Goal: Task Accomplishment & Management: Use online tool/utility

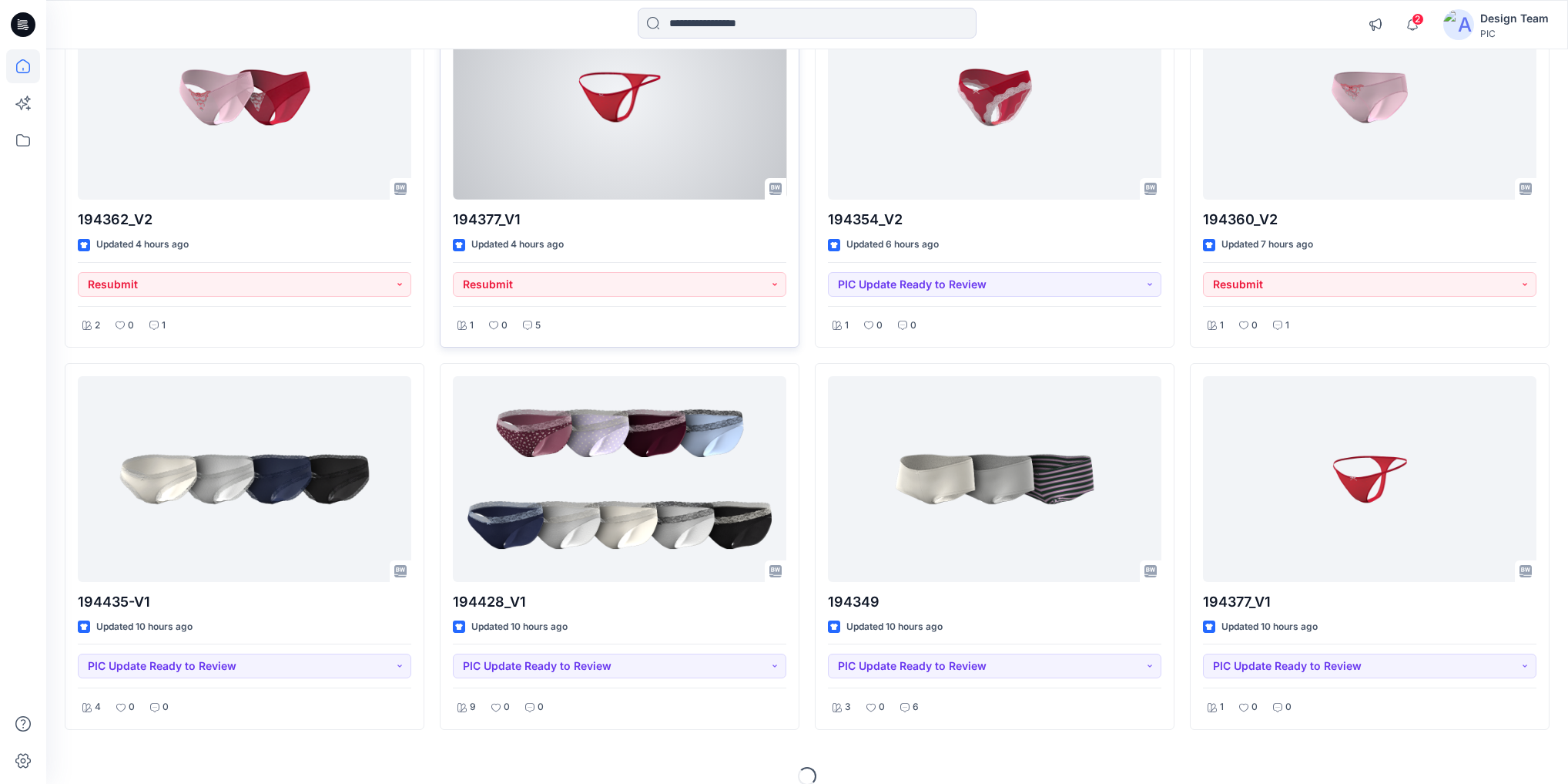
scroll to position [635, 0]
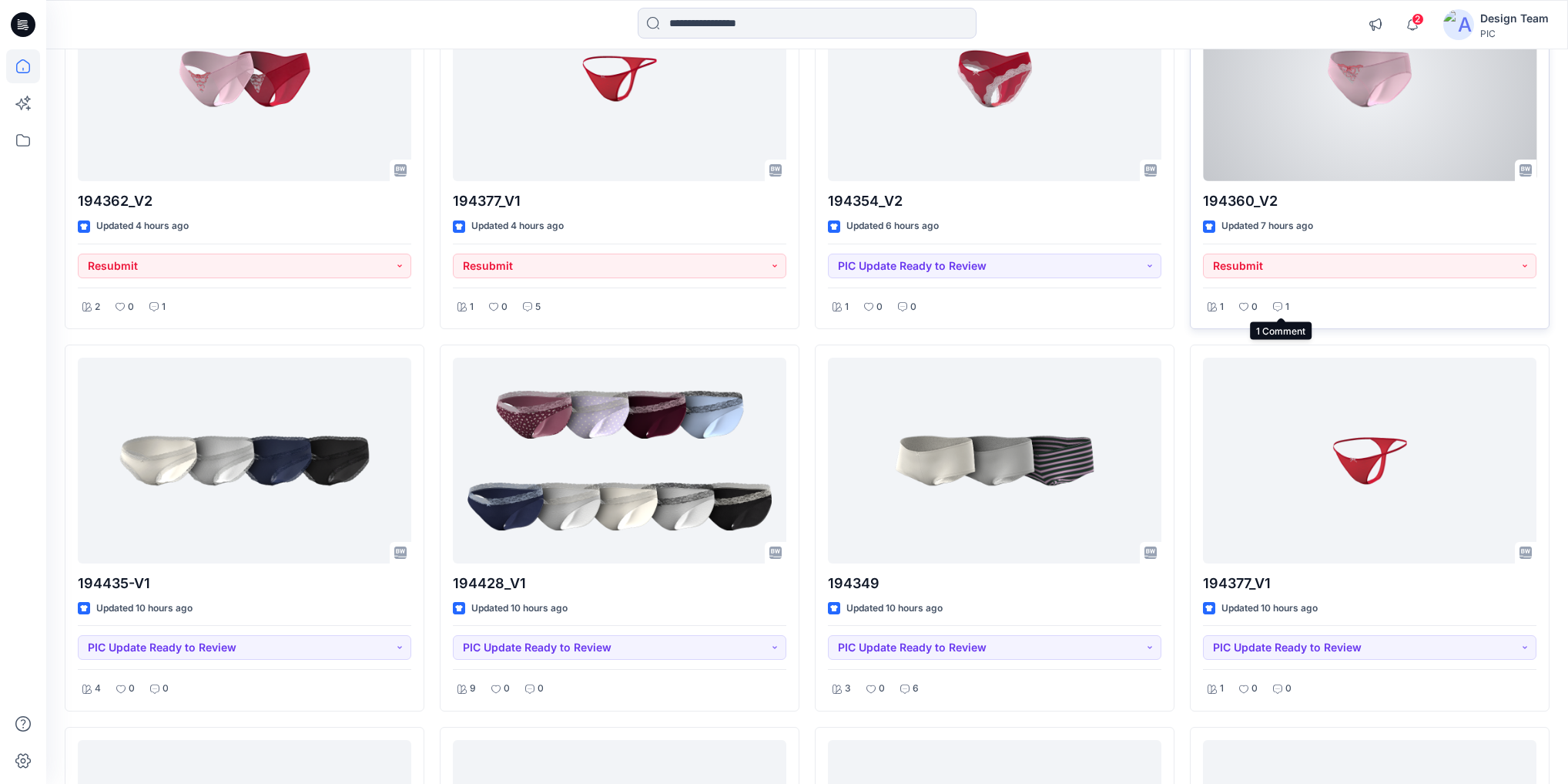
click at [1278, 303] on icon at bounding box center [1277, 306] width 9 height 9
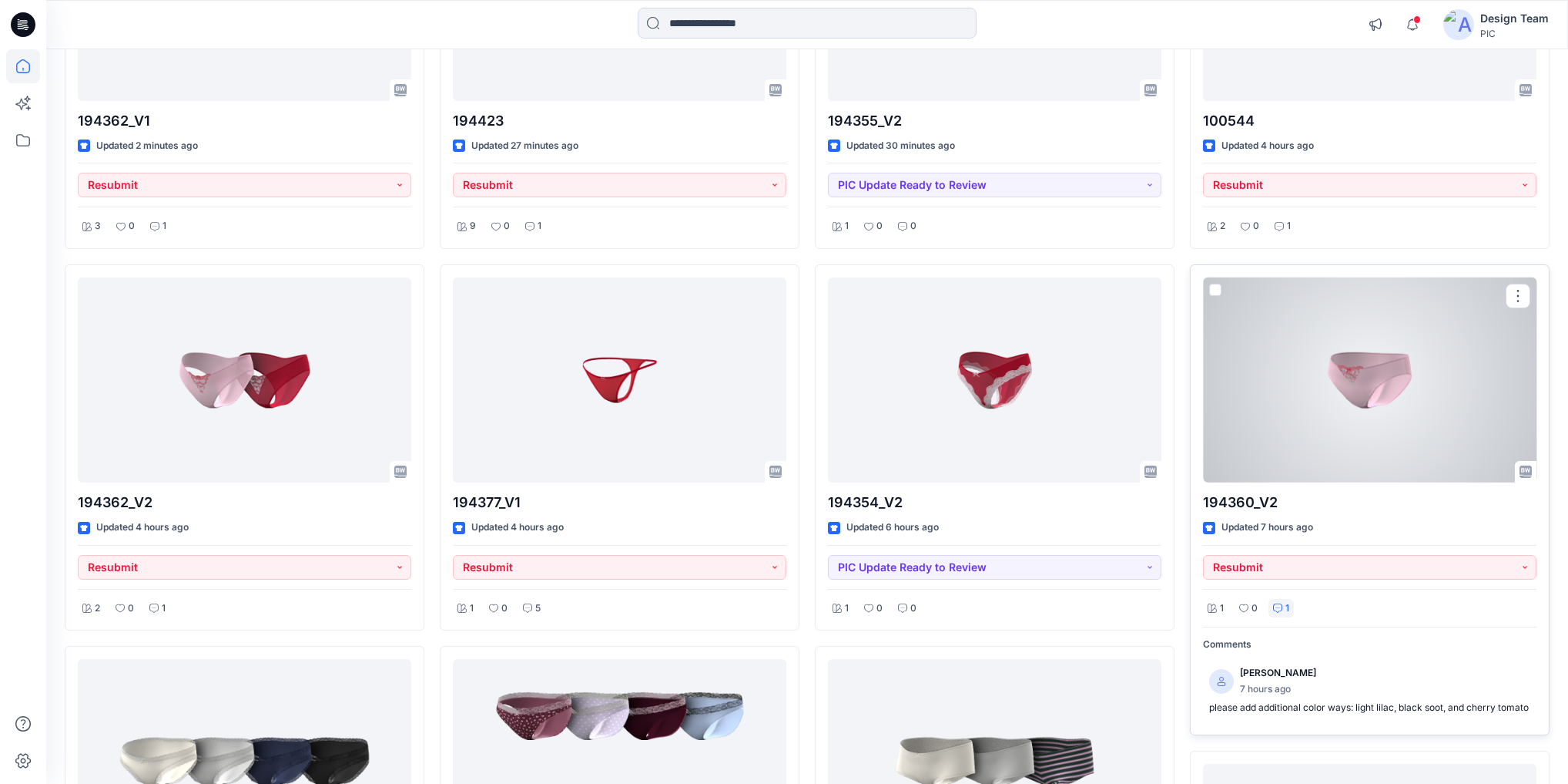
scroll to position [327, 0]
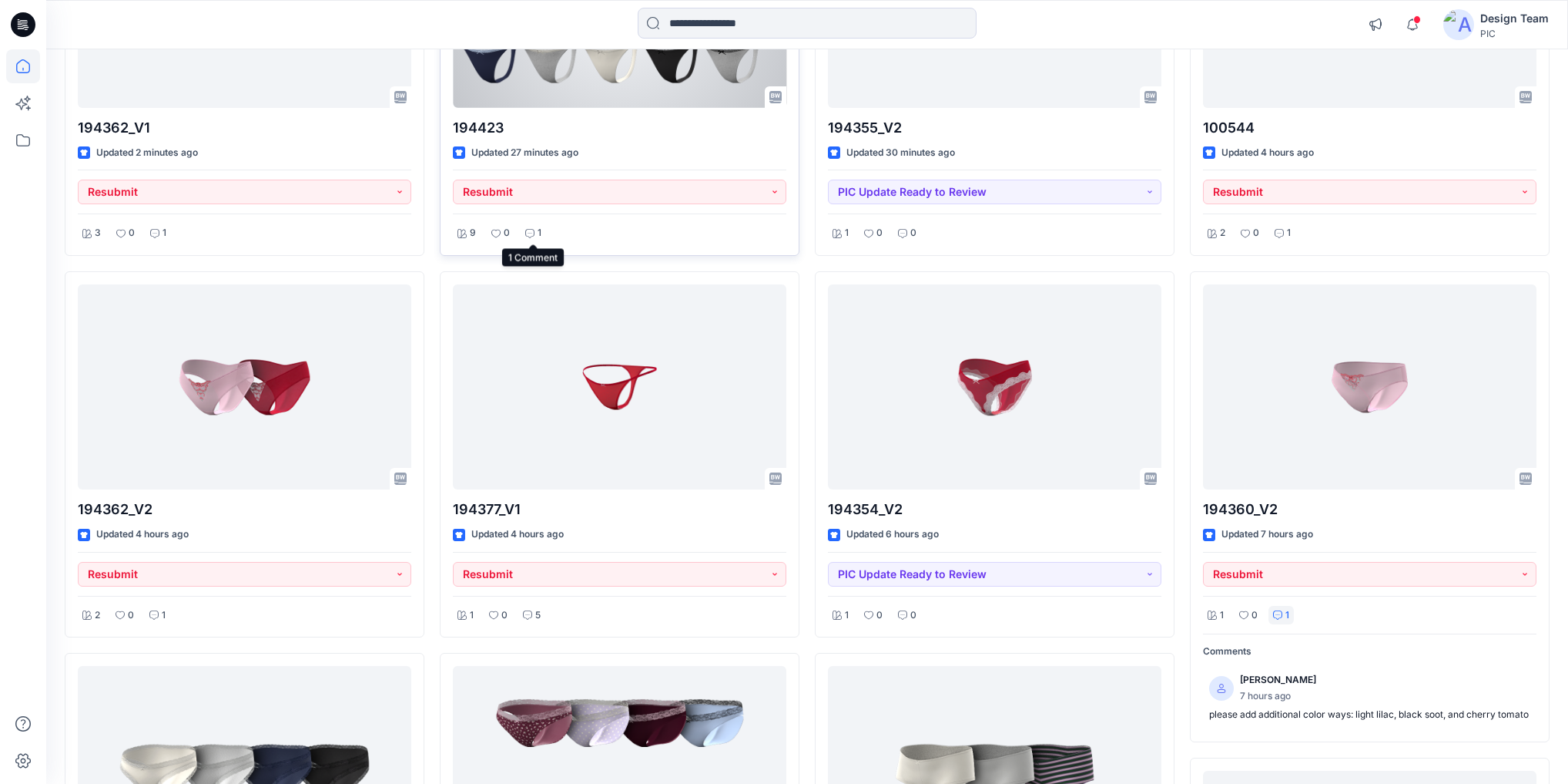
click at [532, 232] on icon at bounding box center [529, 232] width 9 height 9
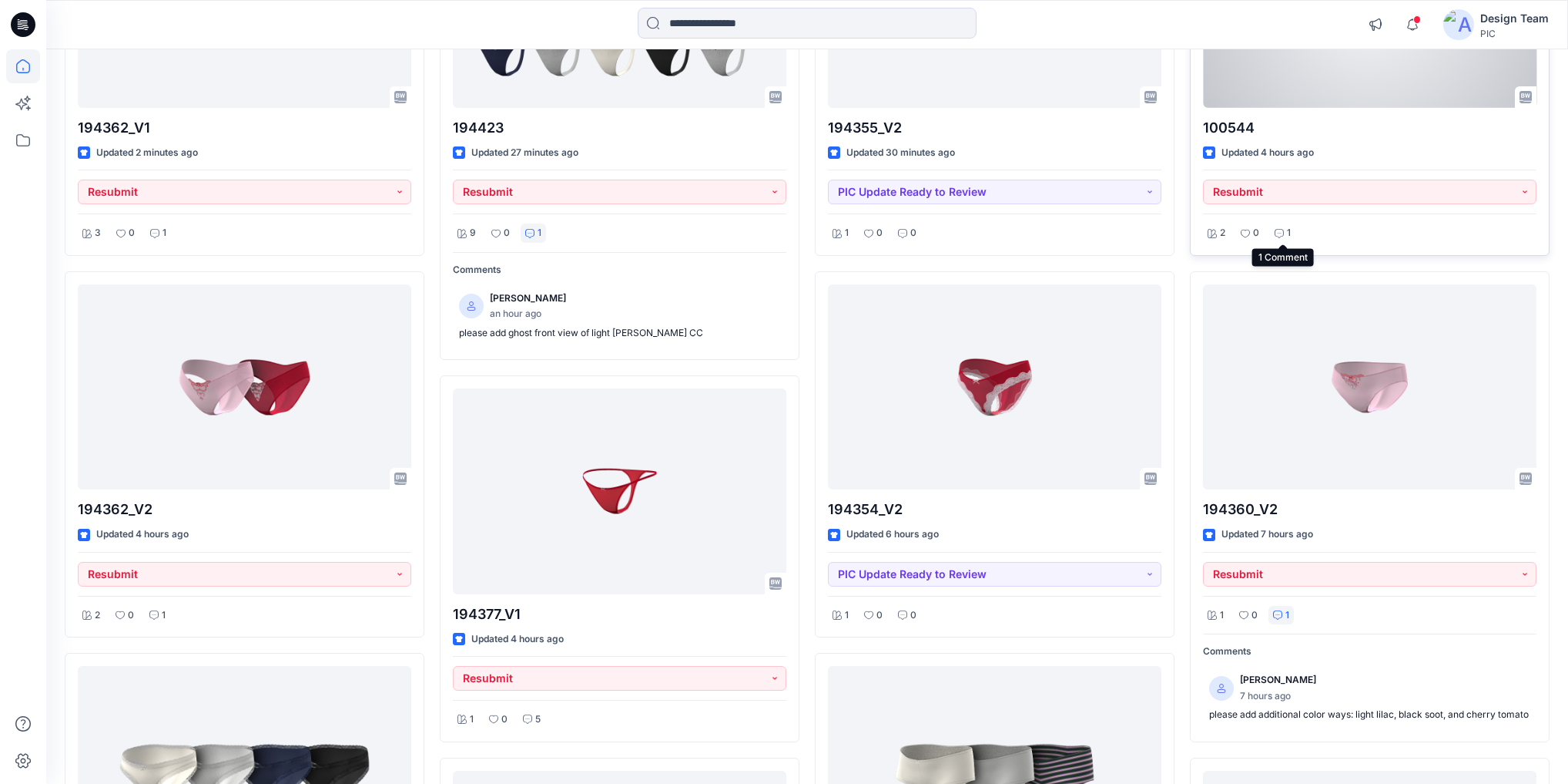
click at [1279, 236] on icon at bounding box center [1278, 232] width 9 height 9
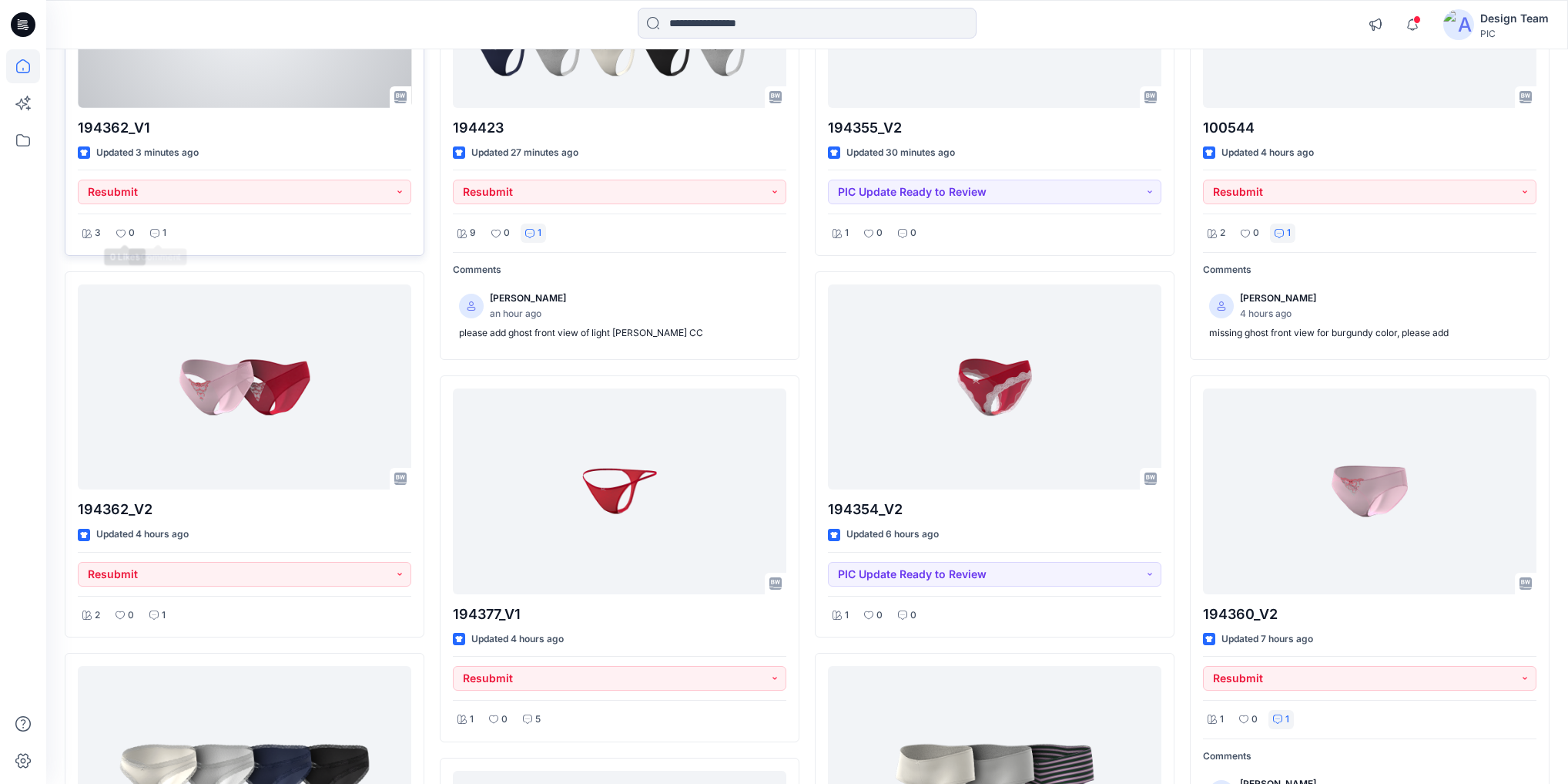
click at [157, 230] on icon at bounding box center [155, 232] width 9 height 9
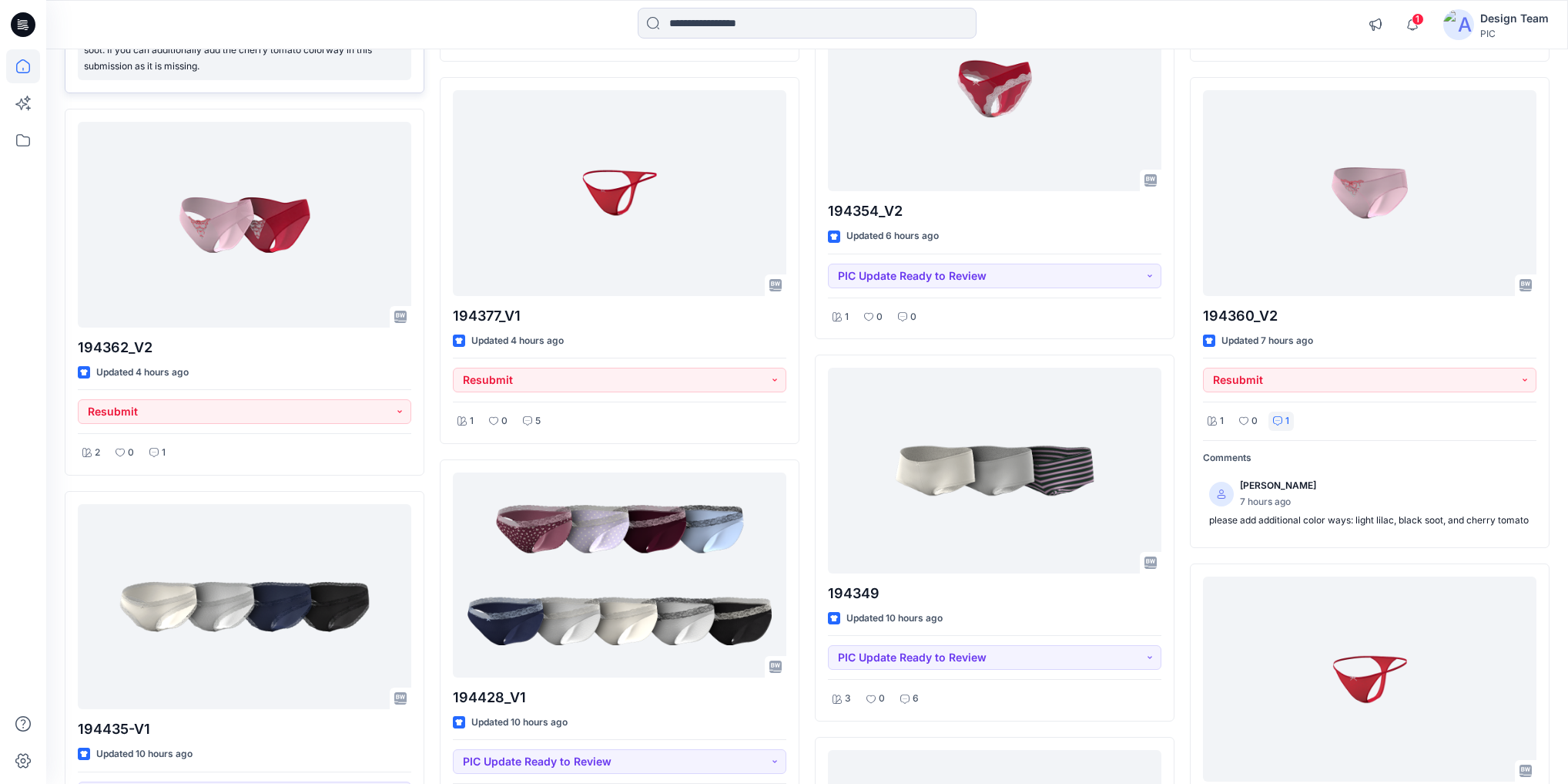
scroll to position [696, 0]
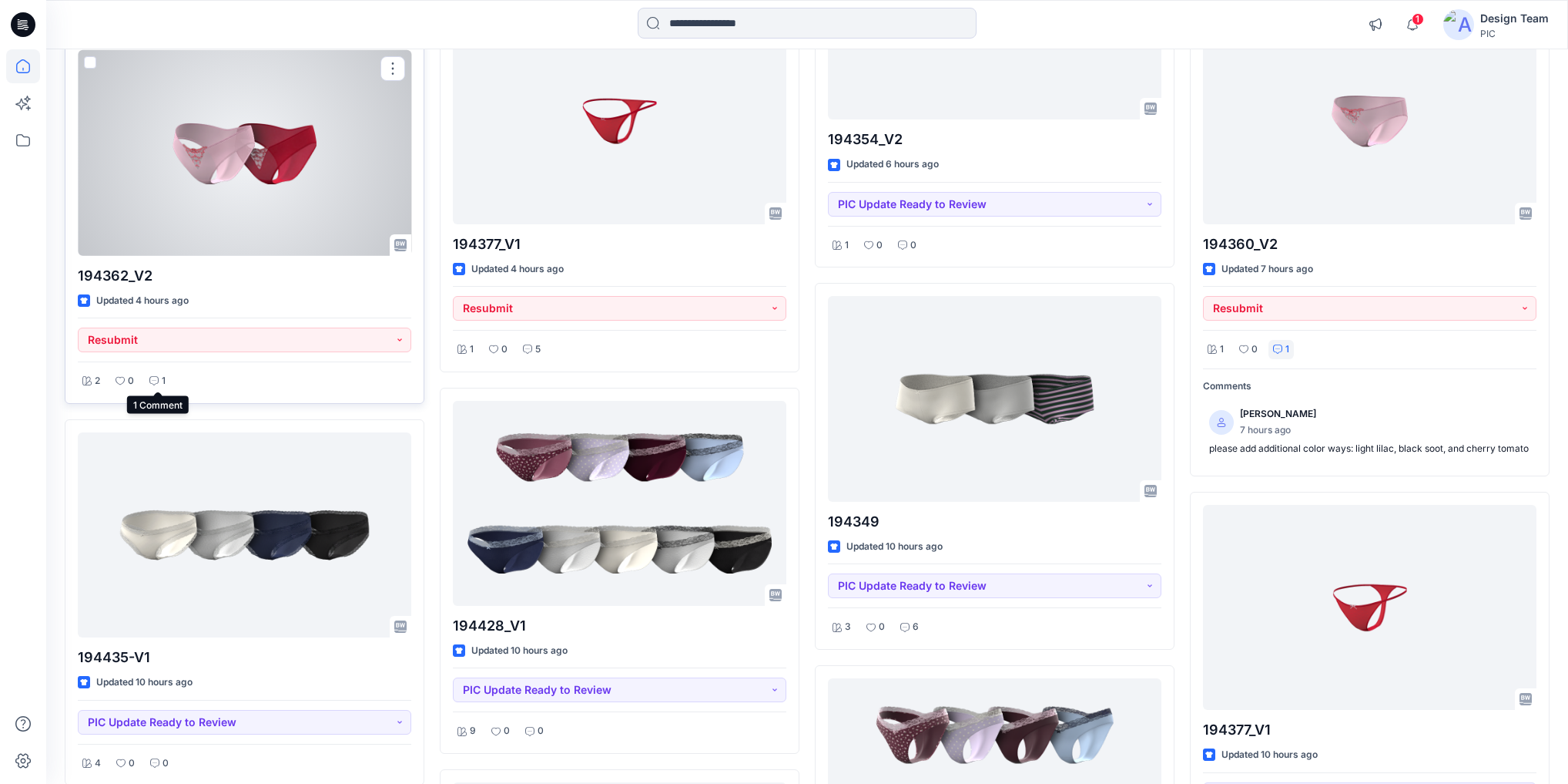
click at [151, 382] on icon at bounding box center [154, 380] width 9 height 9
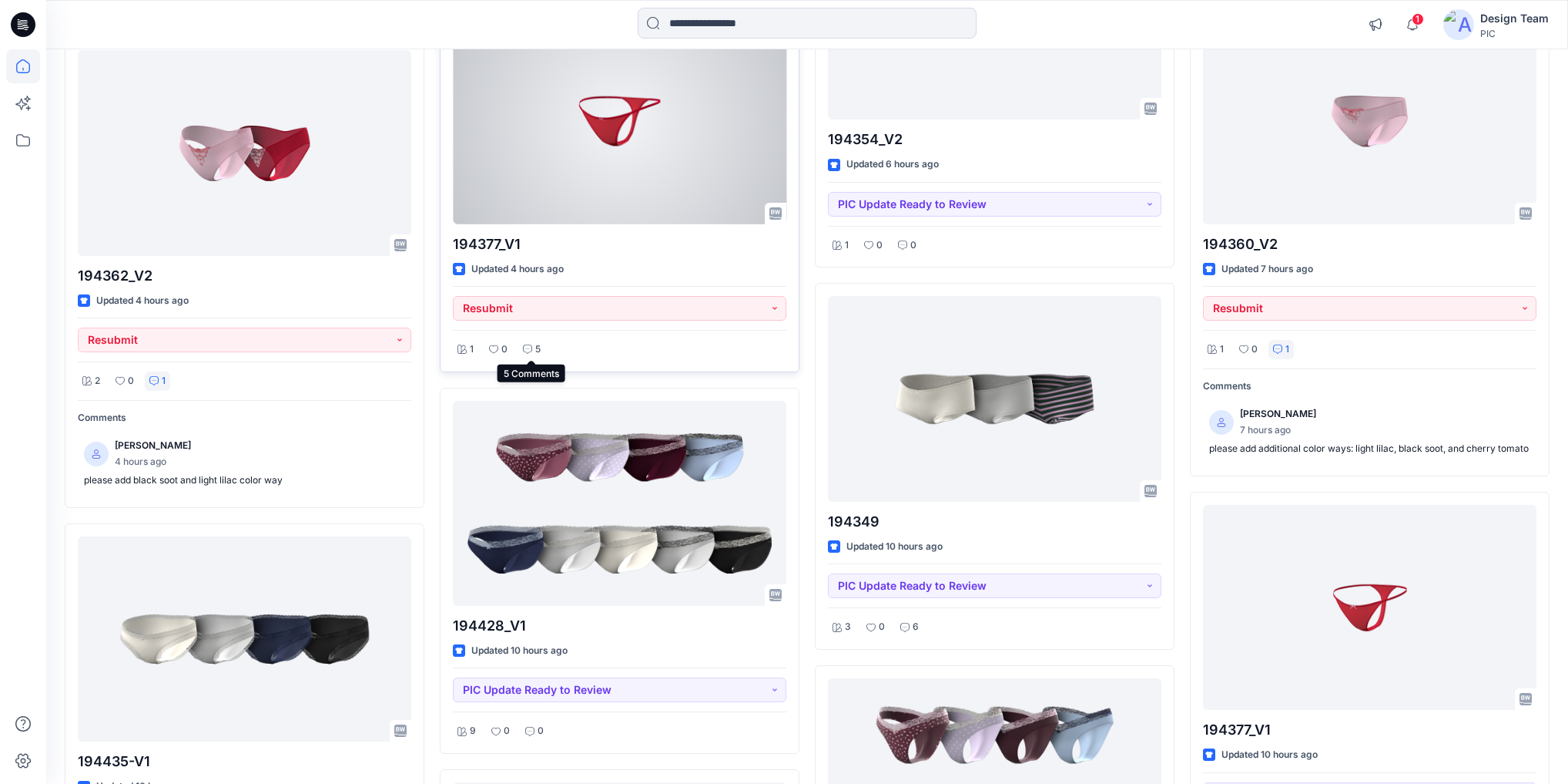
click at [524, 347] on icon at bounding box center [527, 348] width 9 height 9
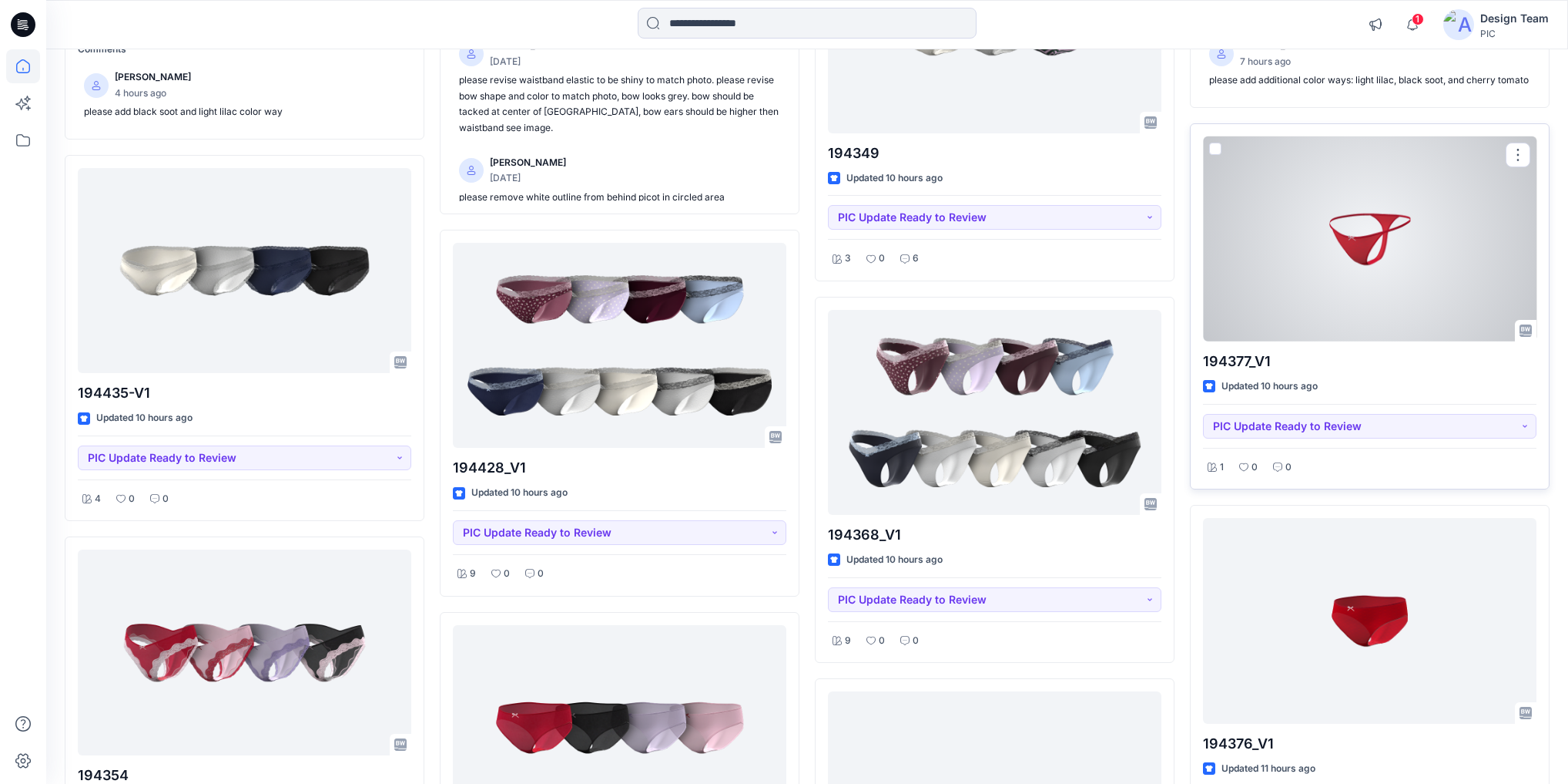
scroll to position [1066, 0]
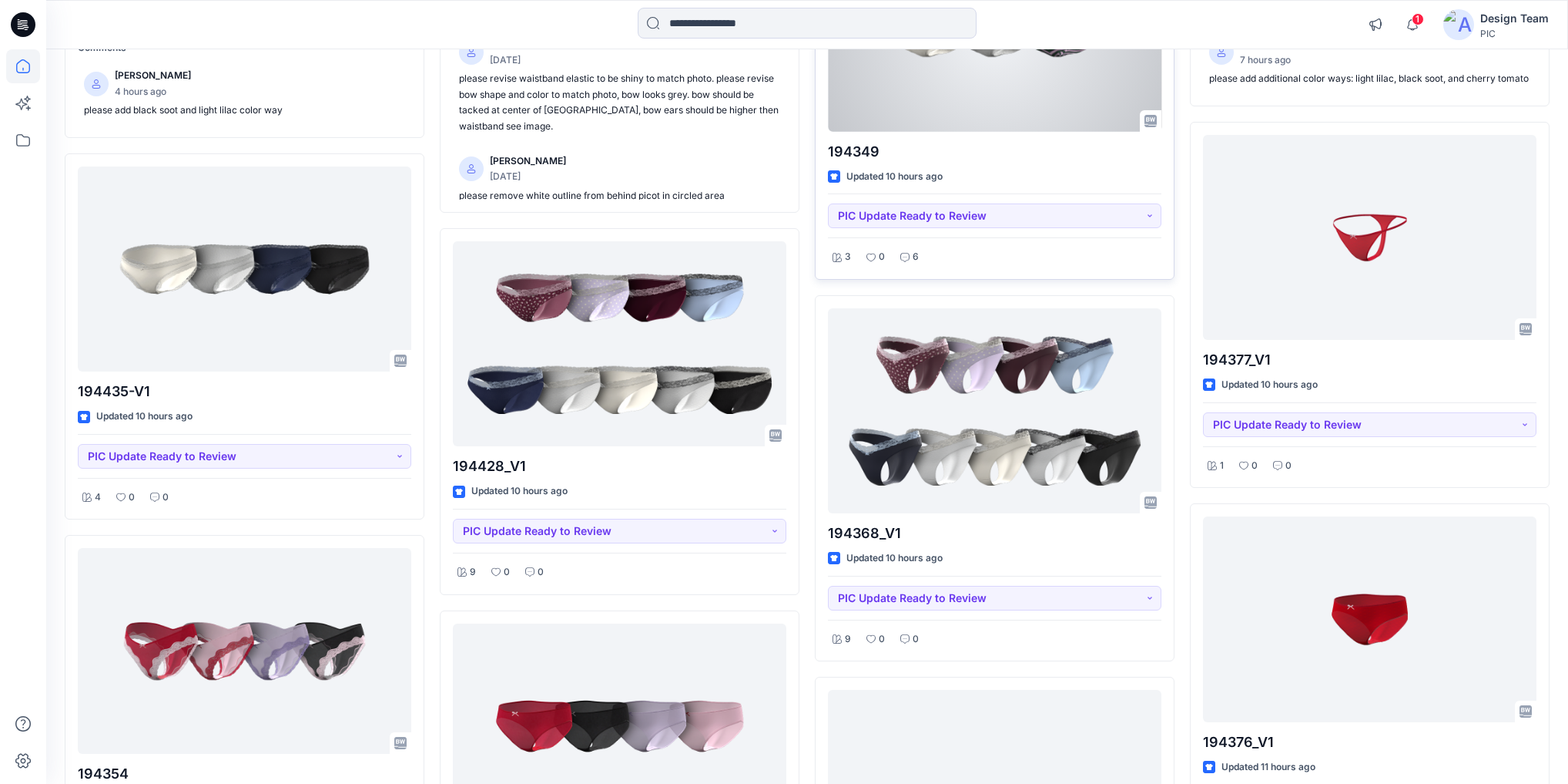
click at [909, 265] on div "194349 Updated 10 hours ago PIC Update Ready to Review 3 0 6" at bounding box center [994, 96] width 360 height 366
click at [909, 261] on div "6" at bounding box center [909, 256] width 28 height 19
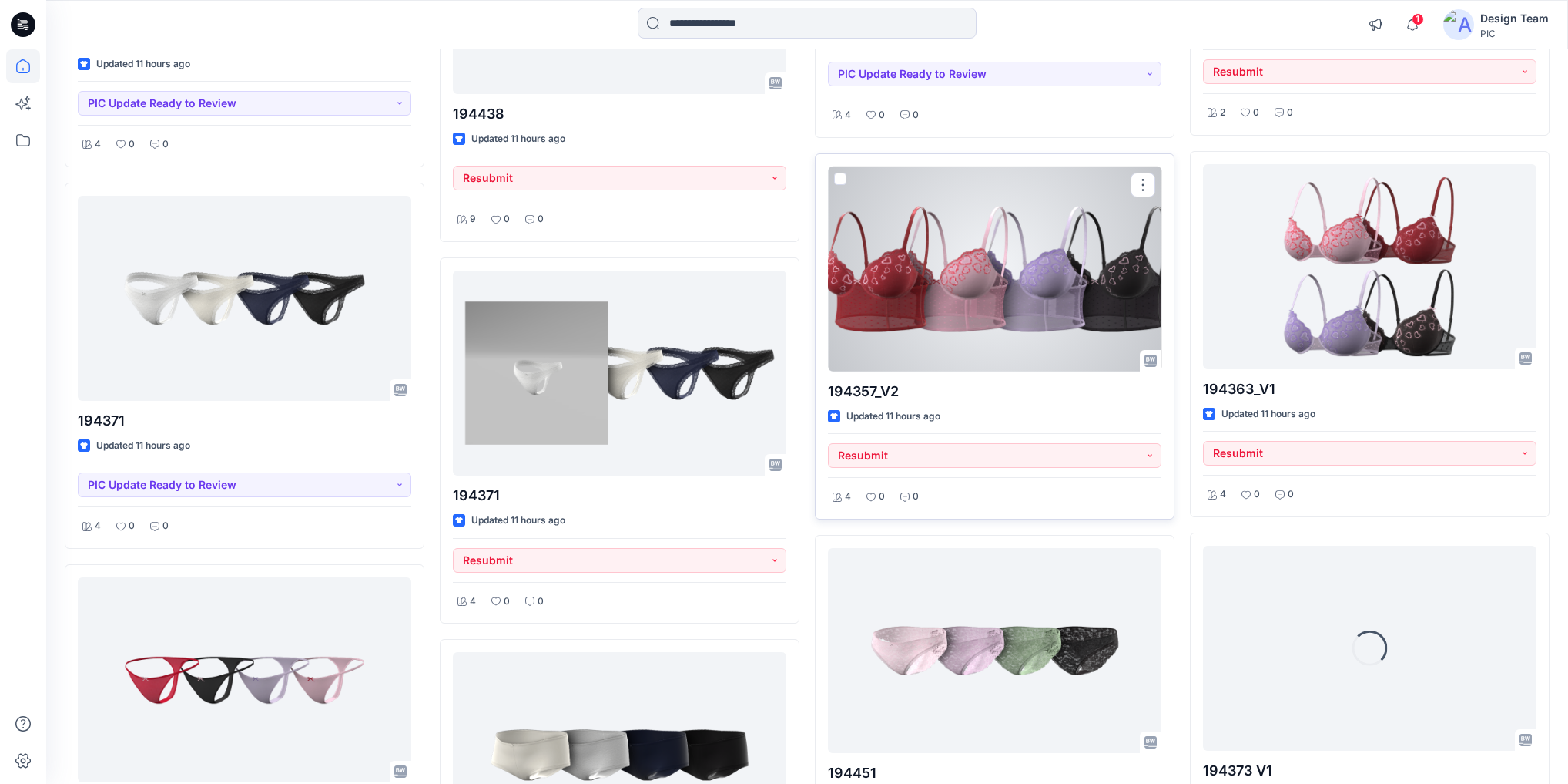
scroll to position [2648, 0]
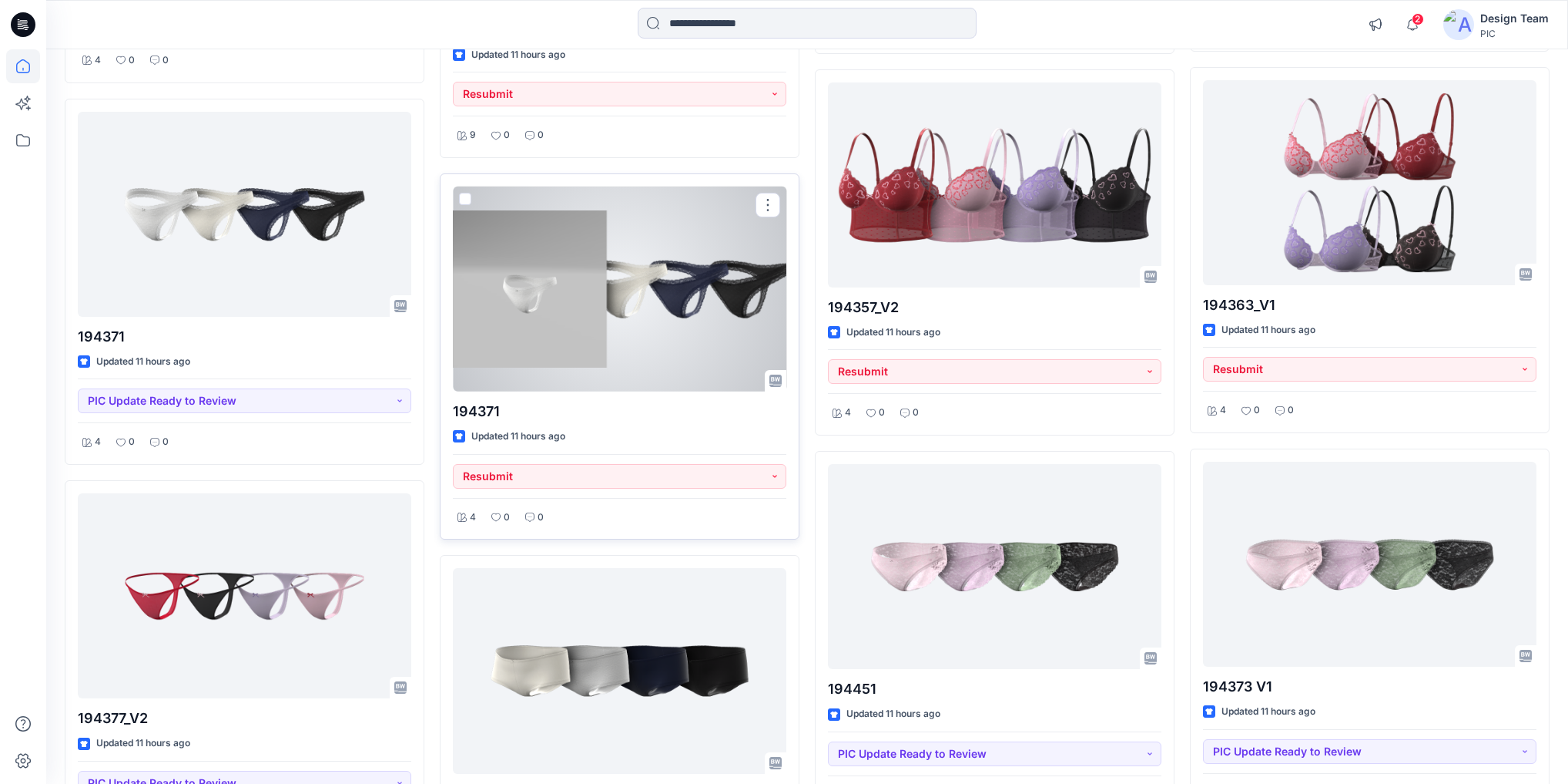
click at [662, 269] on div at bounding box center [619, 288] width 333 height 204
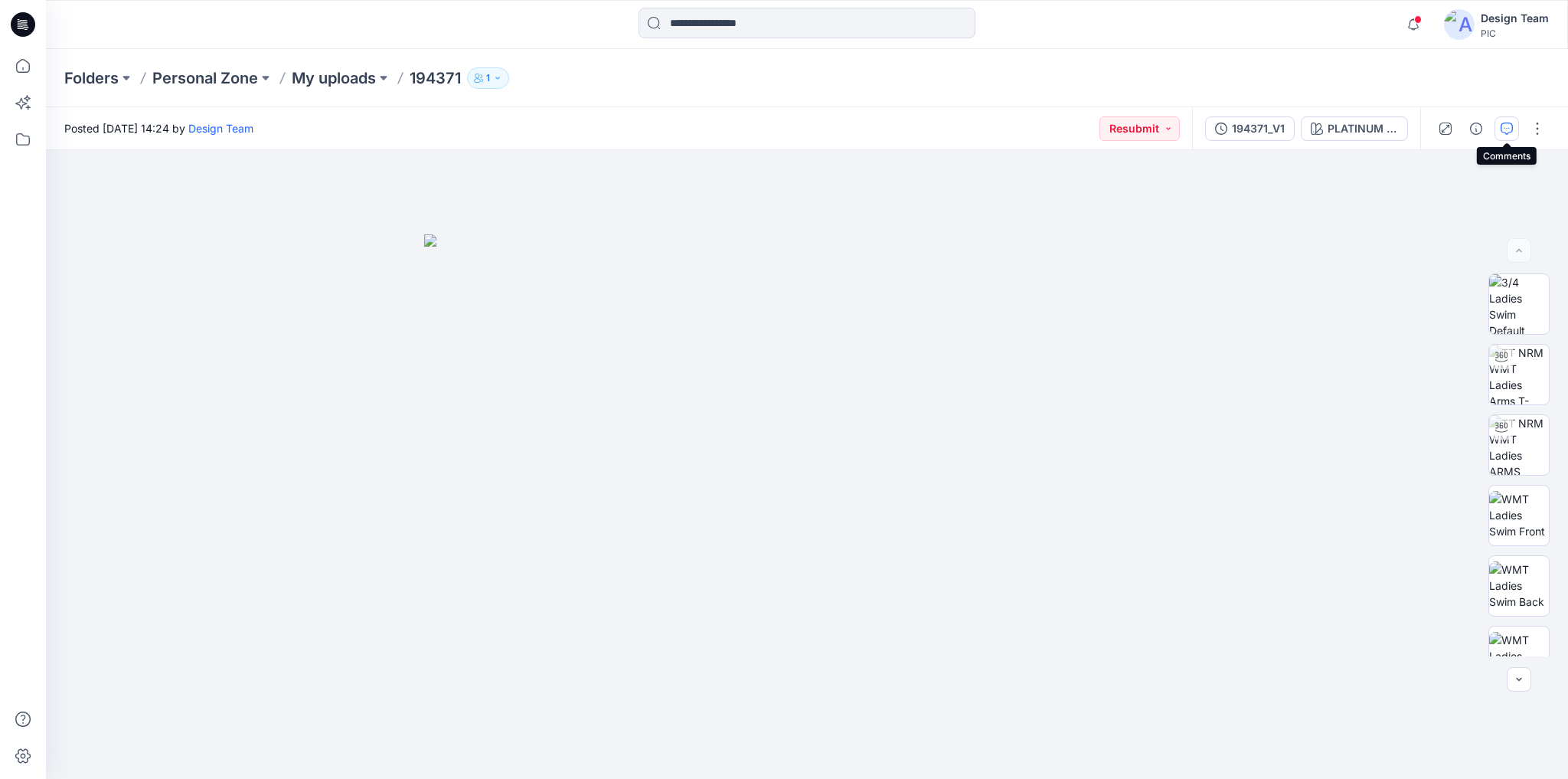
click at [1513, 133] on button "button" at bounding box center [1507, 128] width 25 height 25
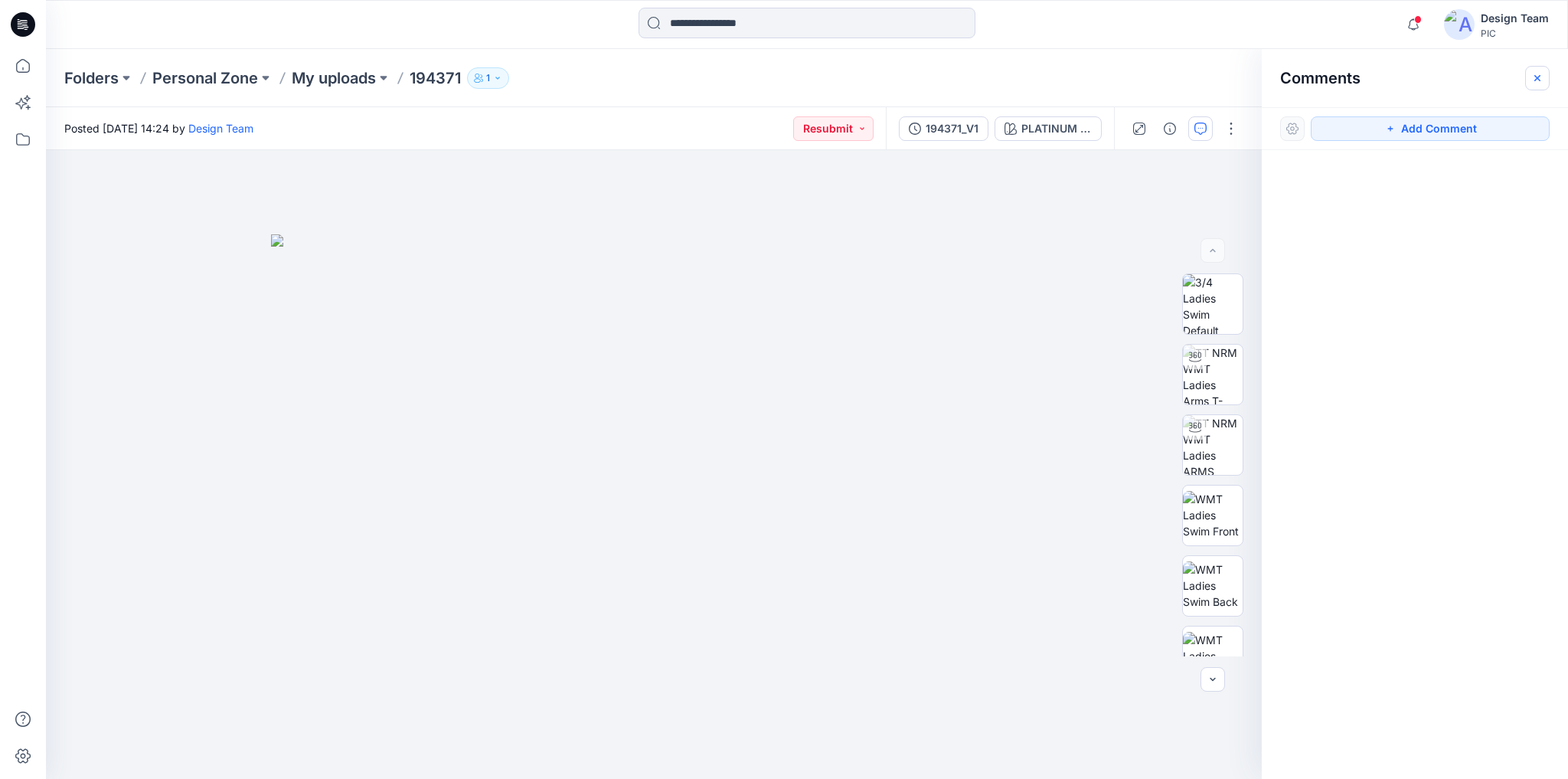
click at [1540, 85] on button "button" at bounding box center [1537, 77] width 25 height 25
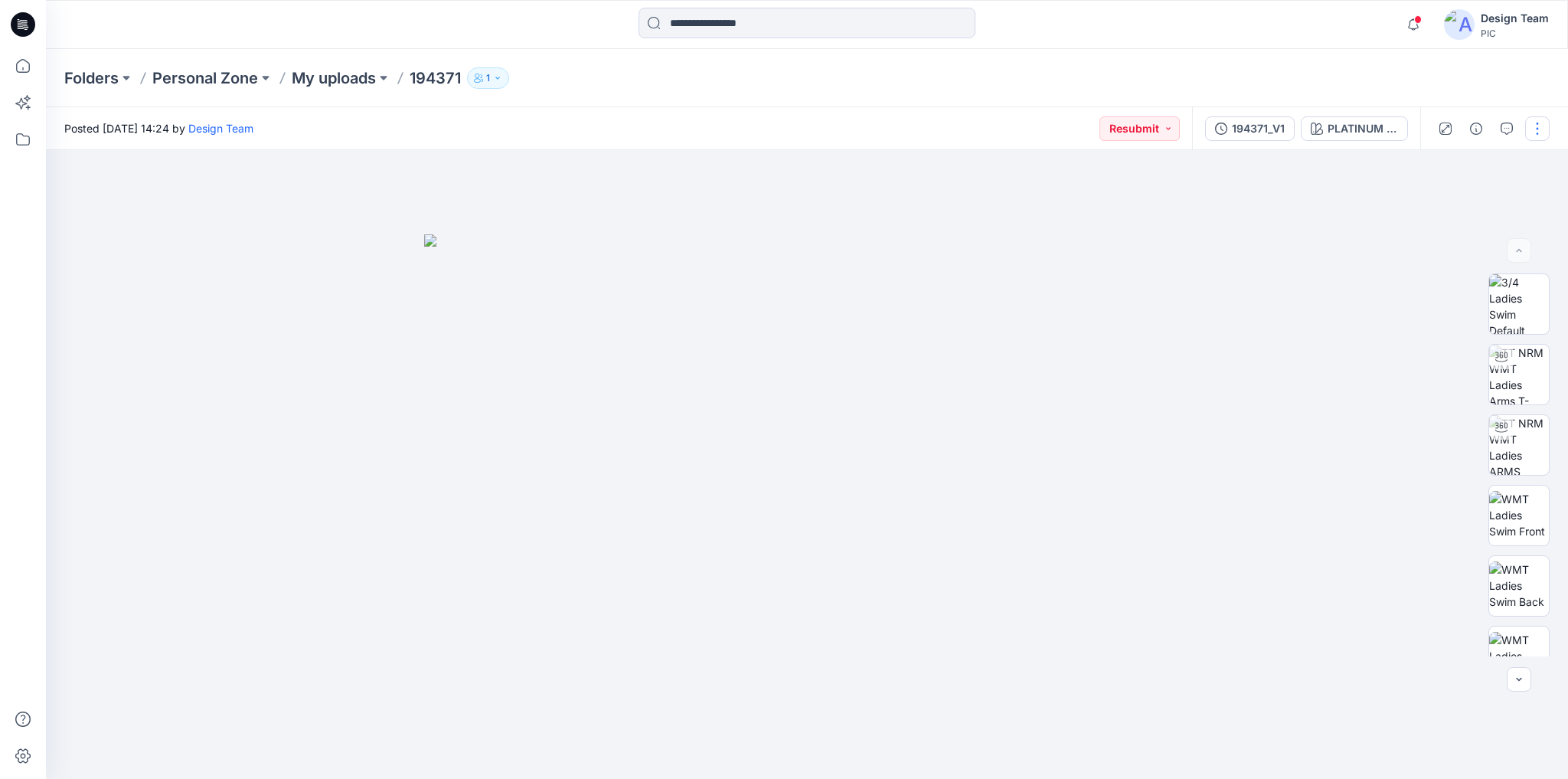
click at [1531, 131] on button "button" at bounding box center [1537, 128] width 25 height 25
click at [1486, 200] on button "Edit" at bounding box center [1473, 207] width 141 height 29
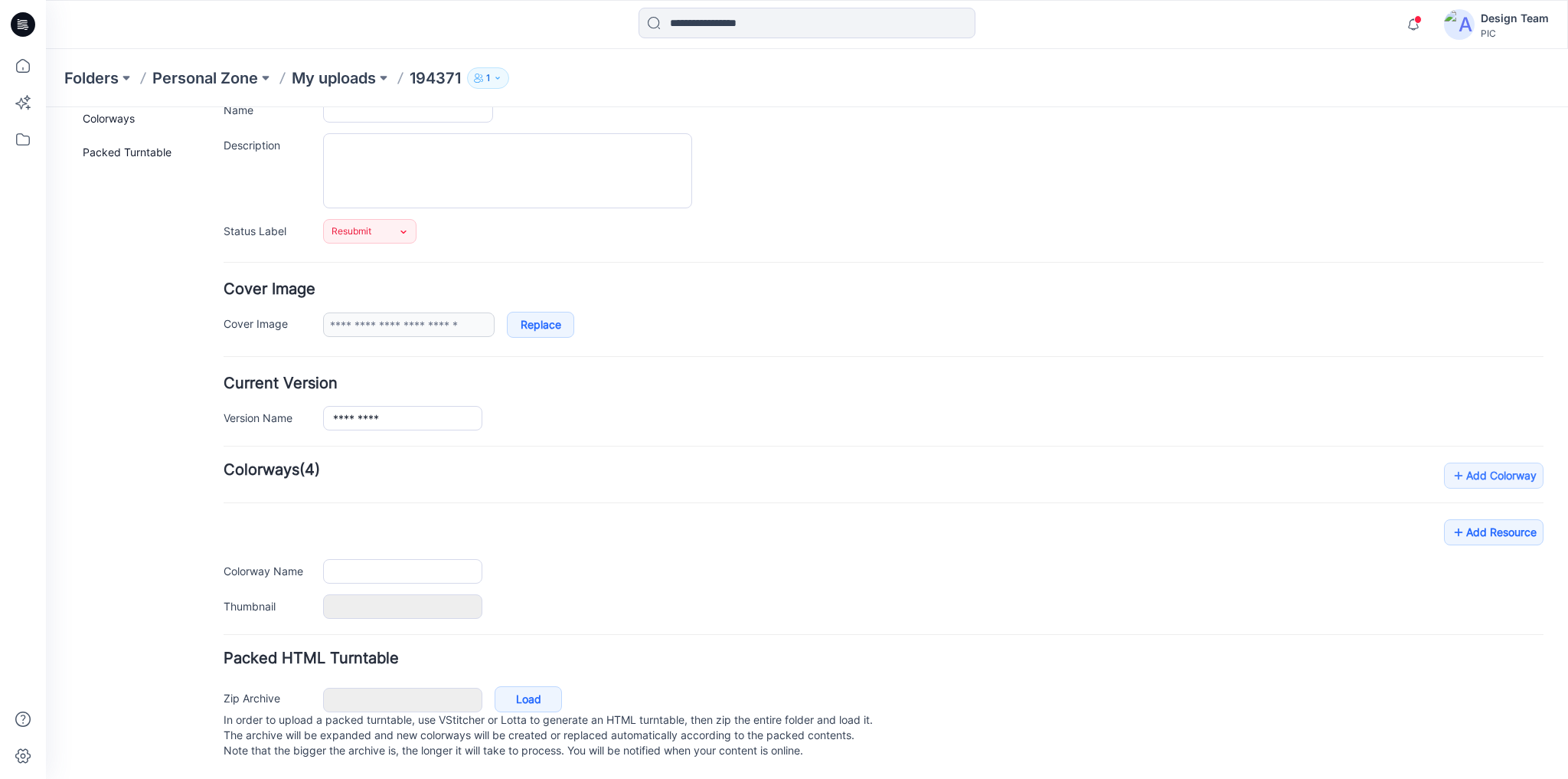
type input "******"
type input "**********"
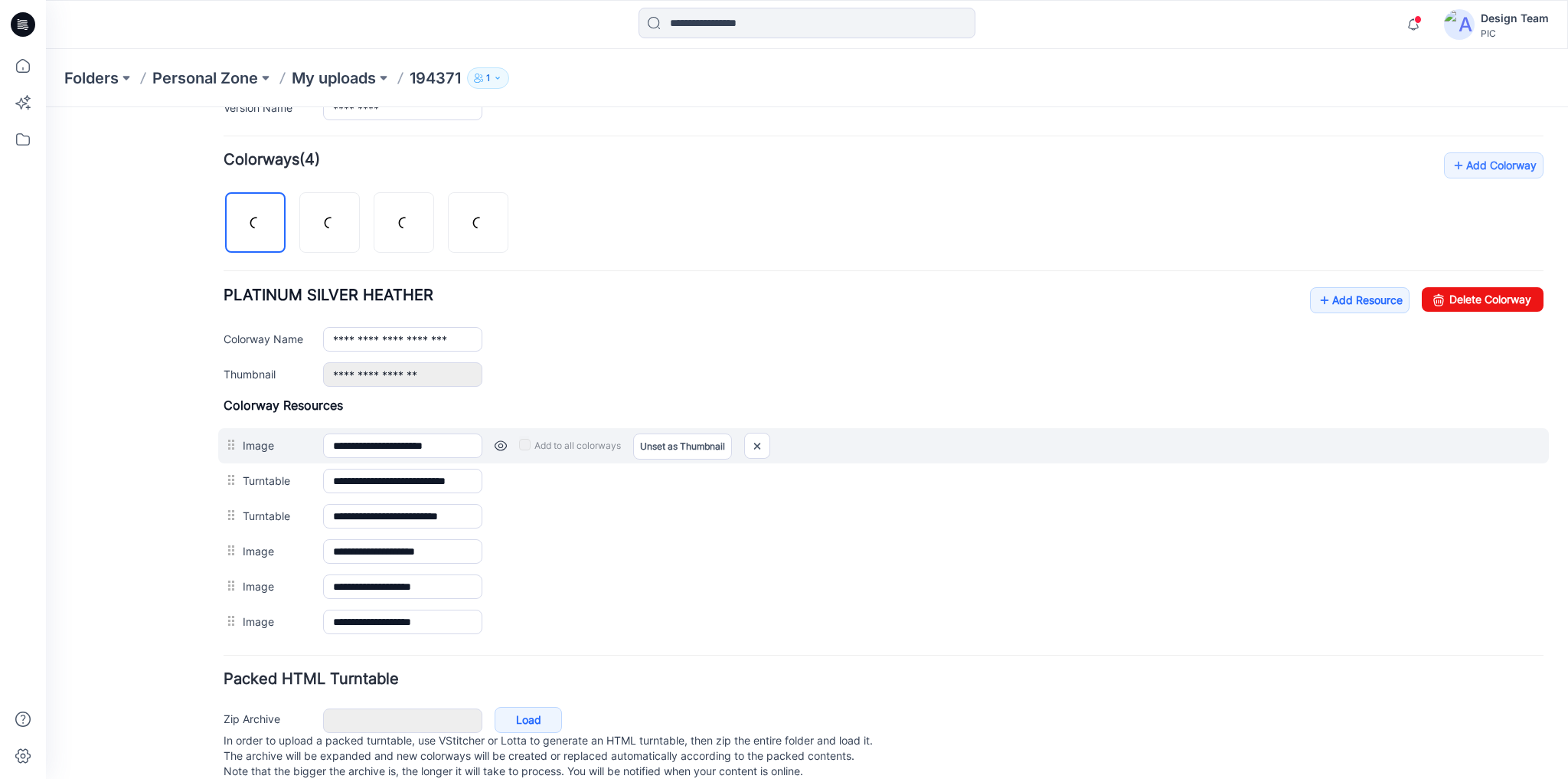
scroll to position [465, 0]
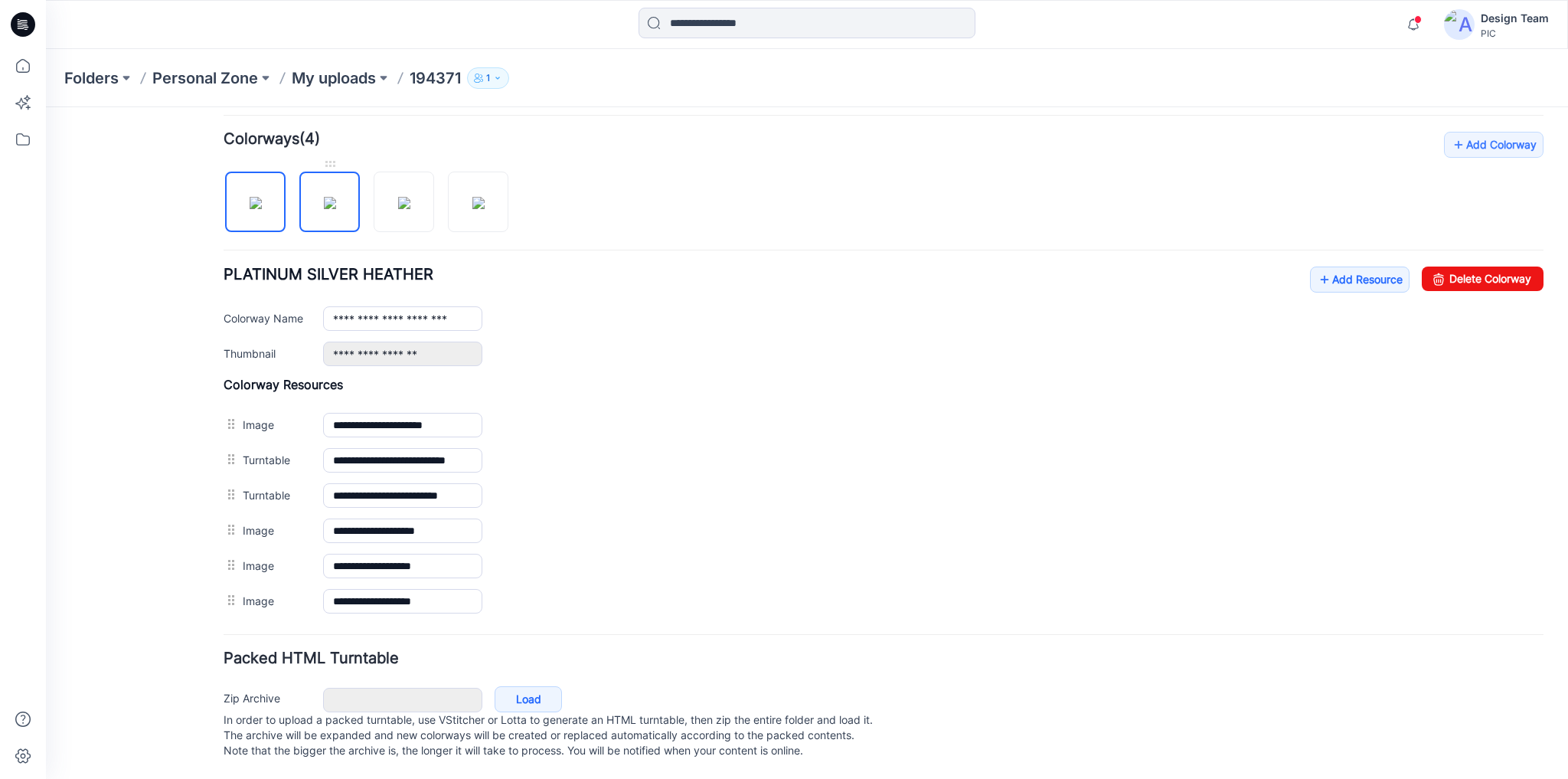
click at [325, 197] on img at bounding box center [330, 203] width 12 height 12
click at [410, 200] on img at bounding box center [404, 203] width 12 height 12
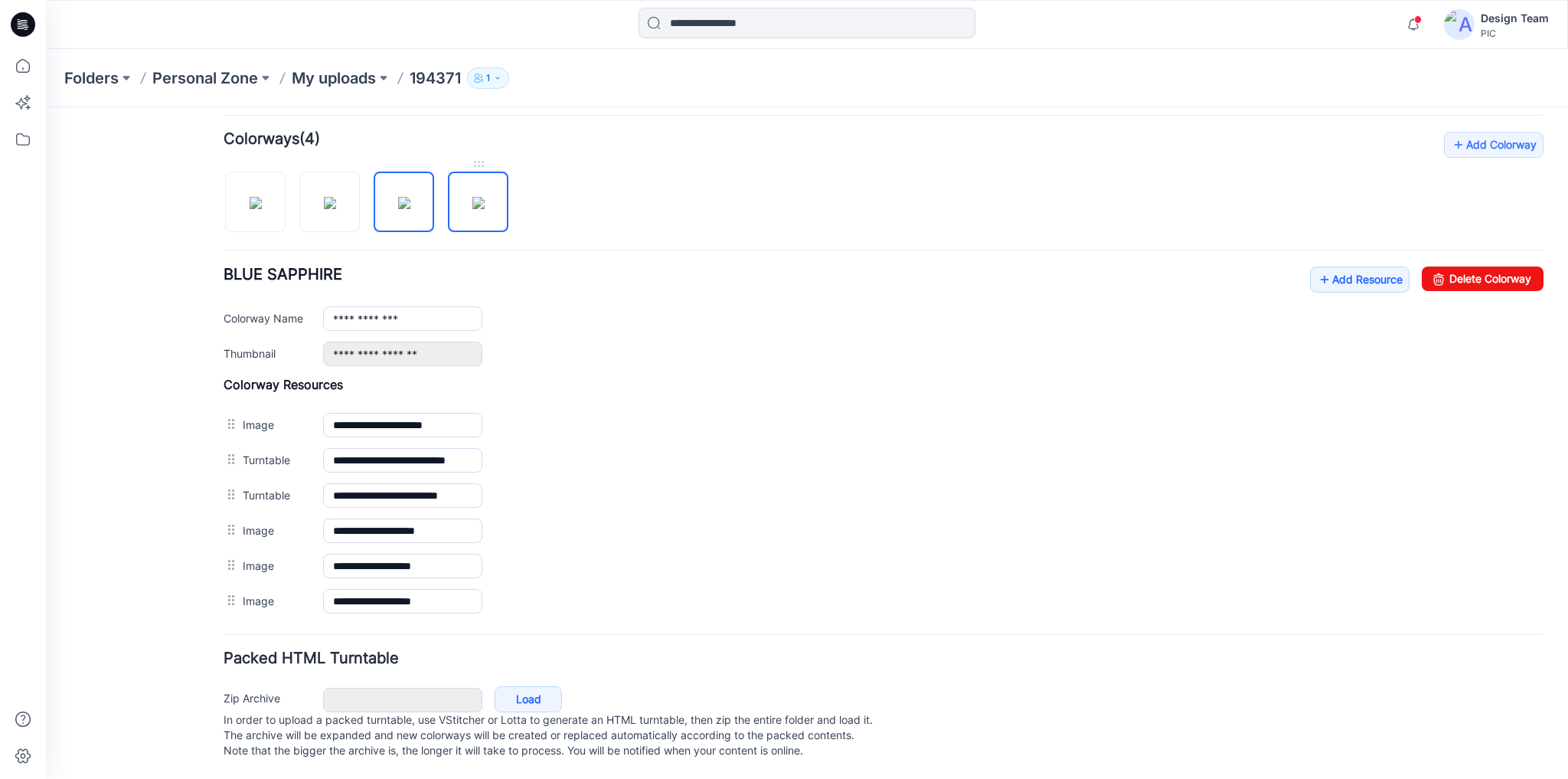
click at [485, 202] on img at bounding box center [479, 203] width 12 height 12
click at [410, 197] on img at bounding box center [404, 203] width 12 height 12
click at [324, 197] on img at bounding box center [330, 203] width 12 height 12
click at [253, 198] on img at bounding box center [256, 203] width 12 height 12
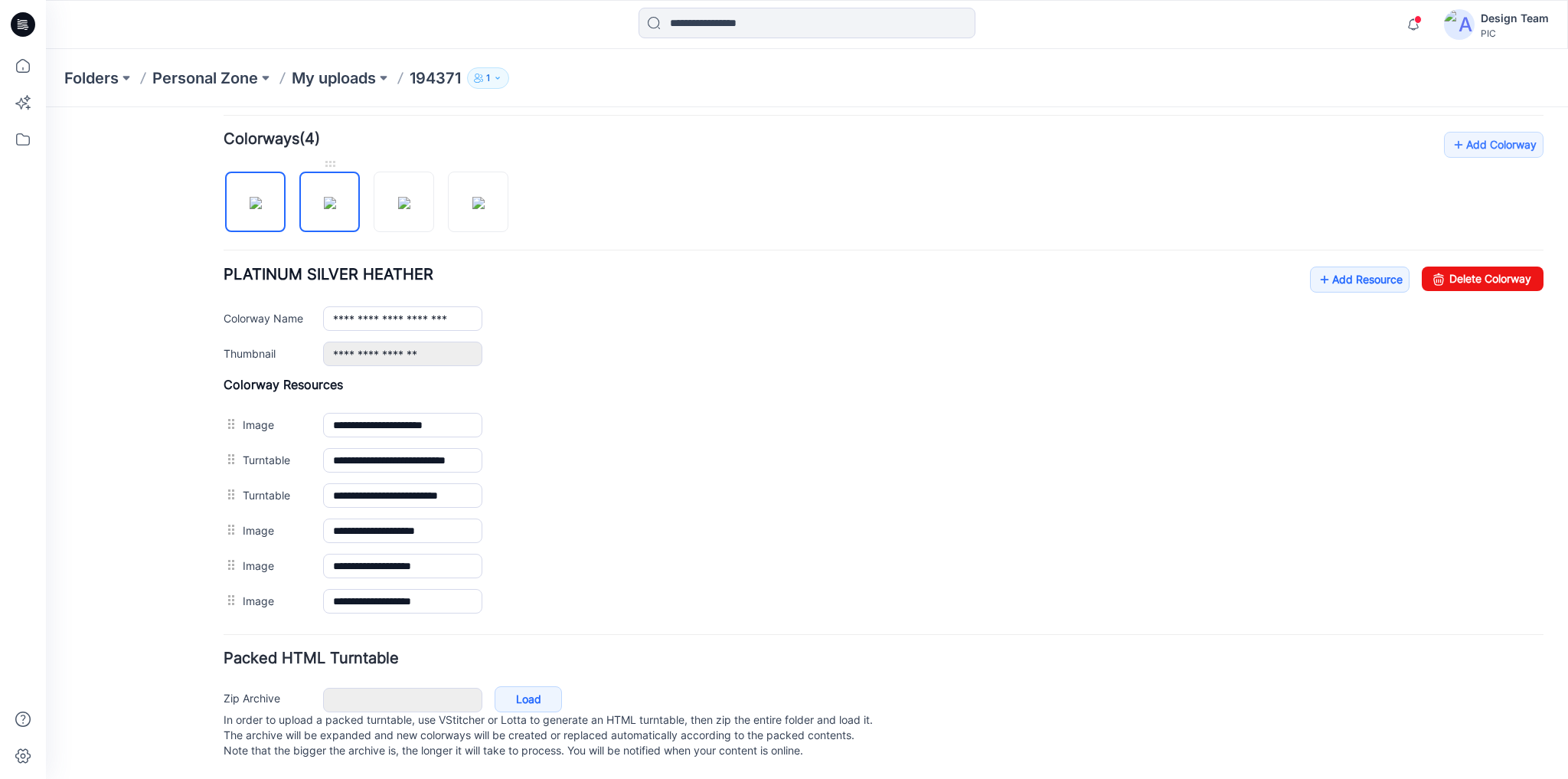
drag, startPoint x: 350, startPoint y: 205, endPoint x: 342, endPoint y: 207, distance: 8.2
click at [336, 205] on img at bounding box center [330, 203] width 12 height 12
drag, startPoint x: 271, startPoint y: 203, endPoint x: 288, endPoint y: 203, distance: 17.0
click at [262, 203] on img at bounding box center [256, 203] width 12 height 12
click at [324, 203] on img at bounding box center [330, 203] width 12 height 12
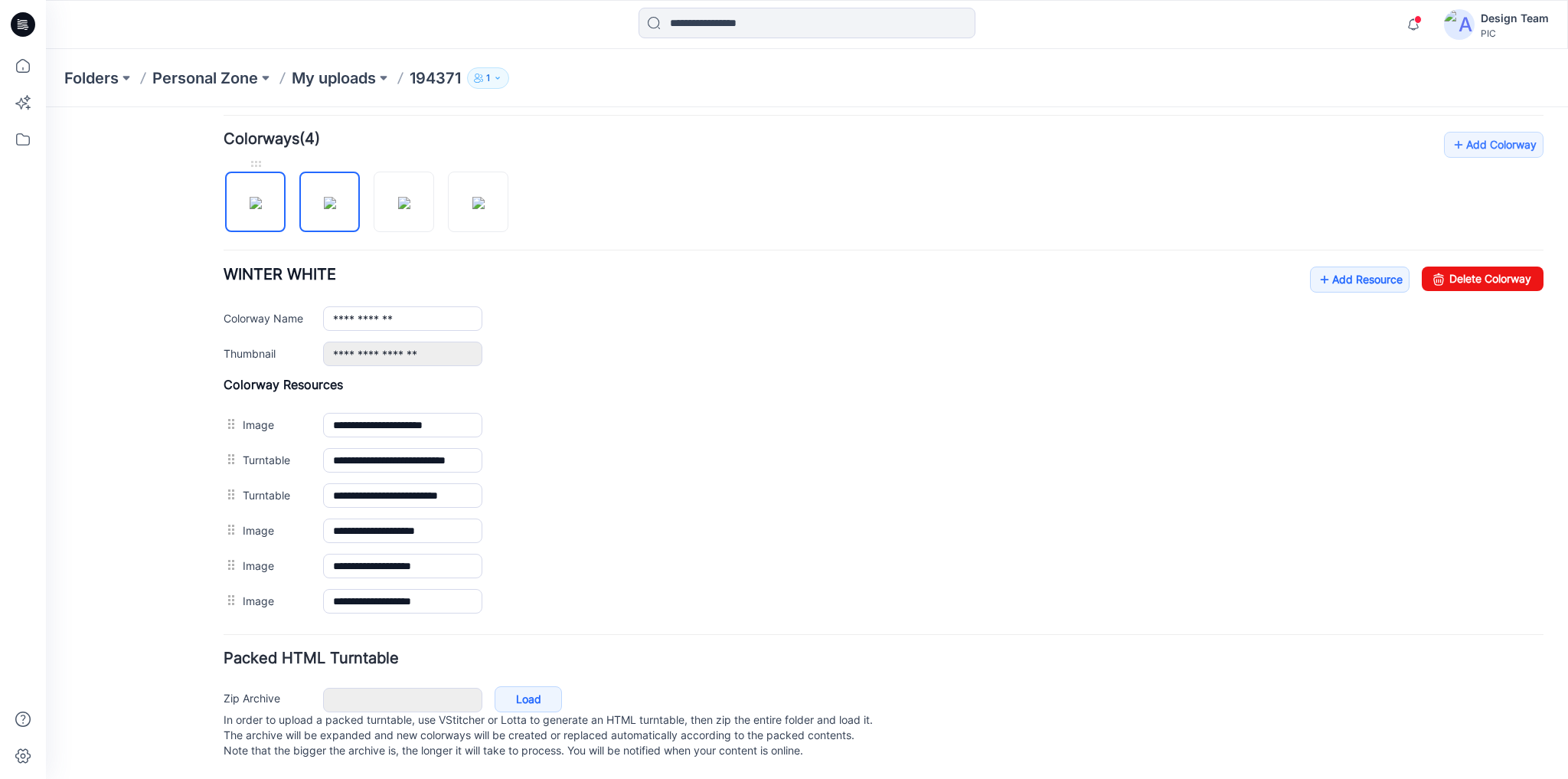
click at [251, 197] on img at bounding box center [256, 203] width 12 height 12
drag, startPoint x: 338, startPoint y: 193, endPoint x: 252, endPoint y: 194, distance: 86.0
click at [334, 197] on img at bounding box center [330, 203] width 12 height 12
click at [250, 197] on img at bounding box center [256, 203] width 12 height 12
click at [336, 197] on img at bounding box center [330, 203] width 12 height 12
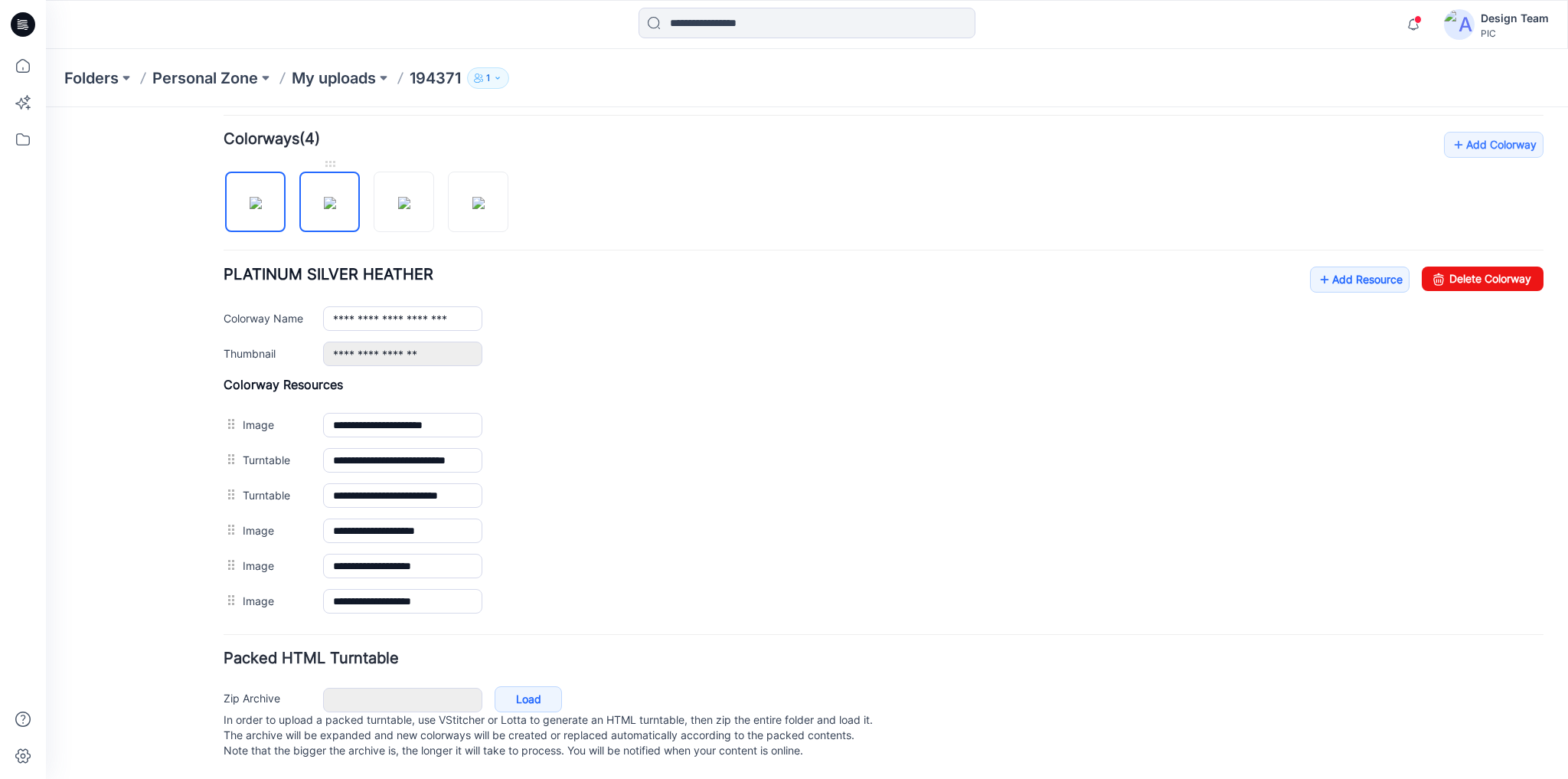
type input "**********"
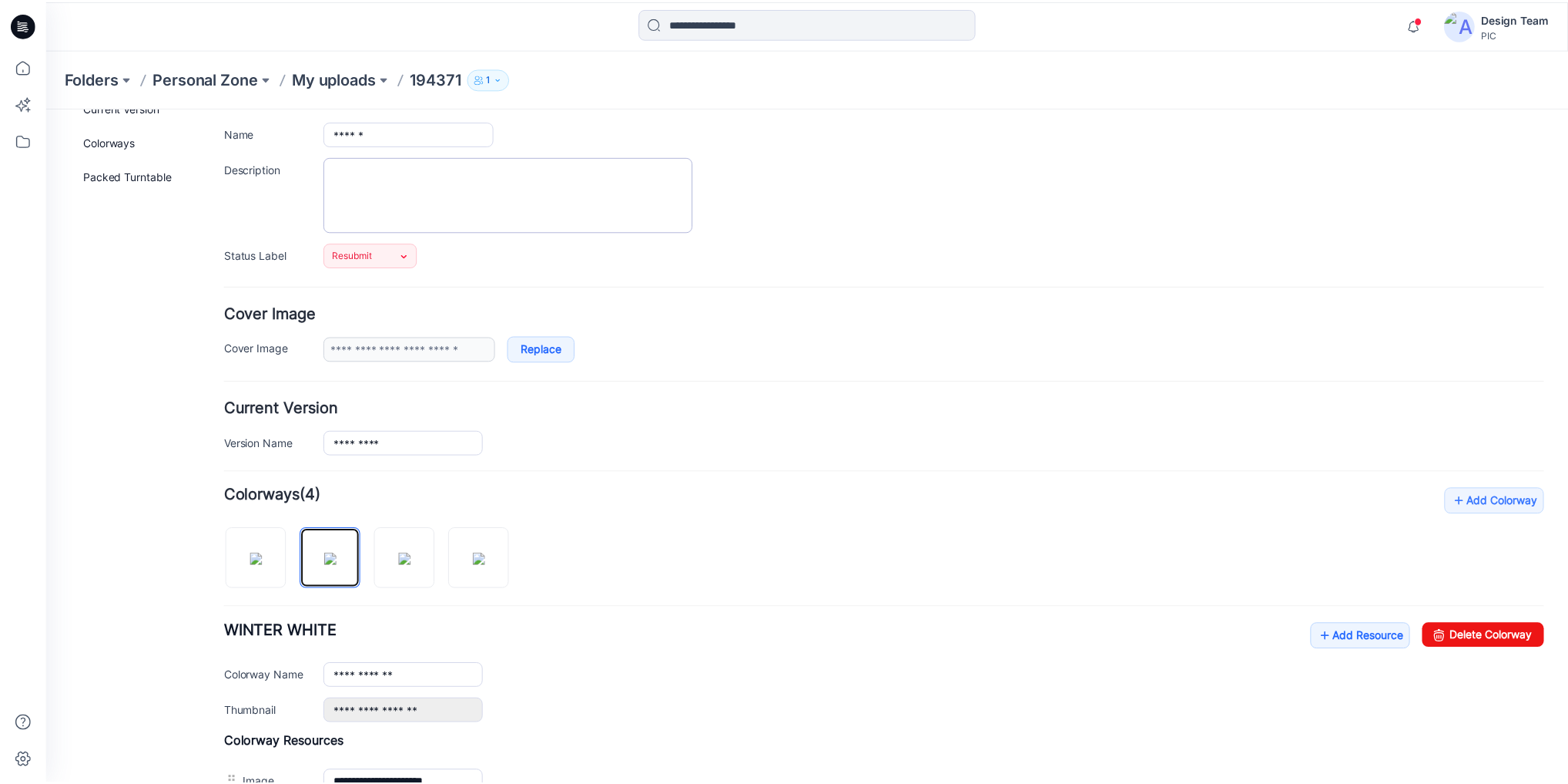
scroll to position [0, 0]
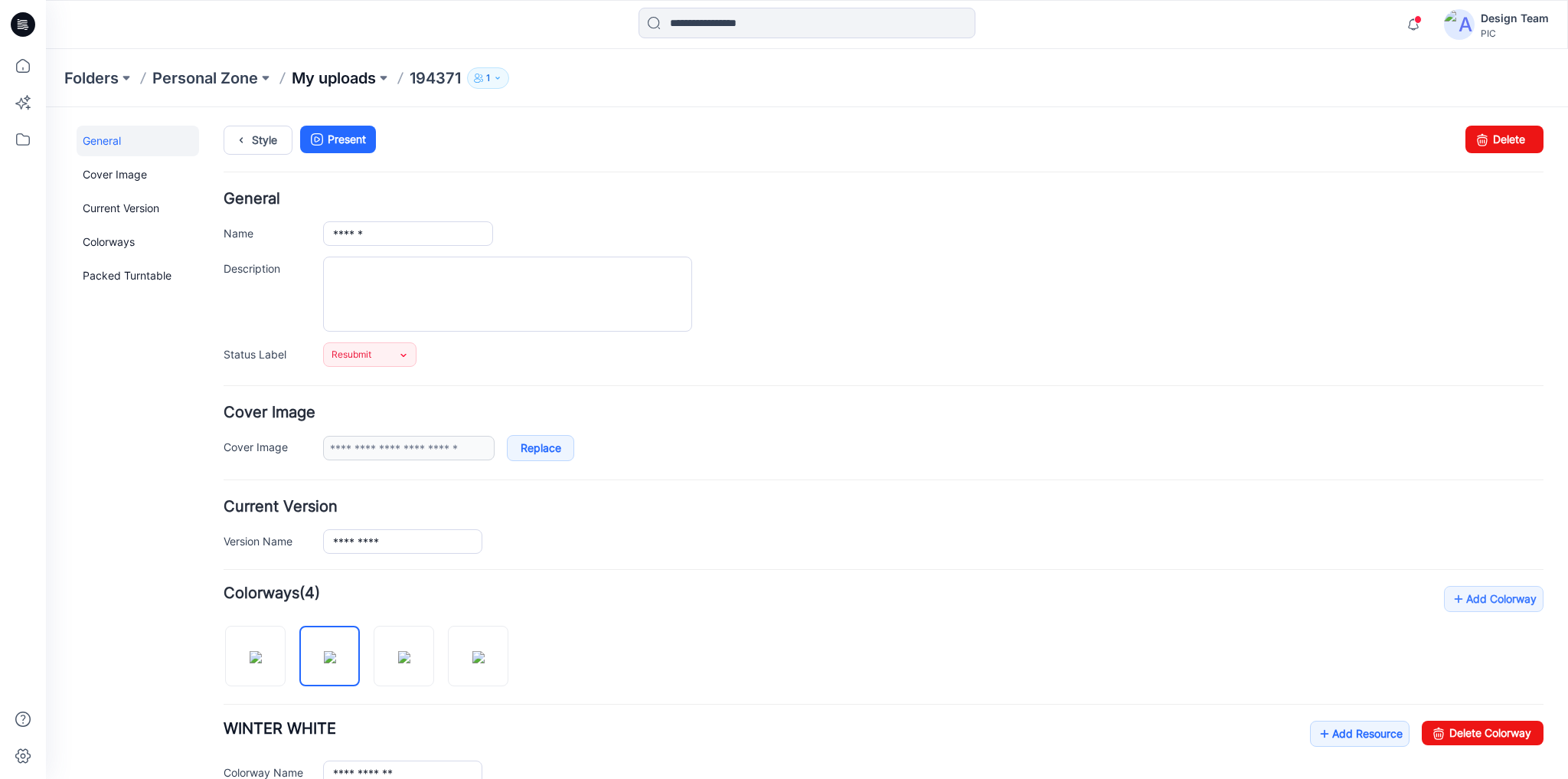
click at [346, 72] on p "My uploads" at bounding box center [333, 78] width 84 height 22
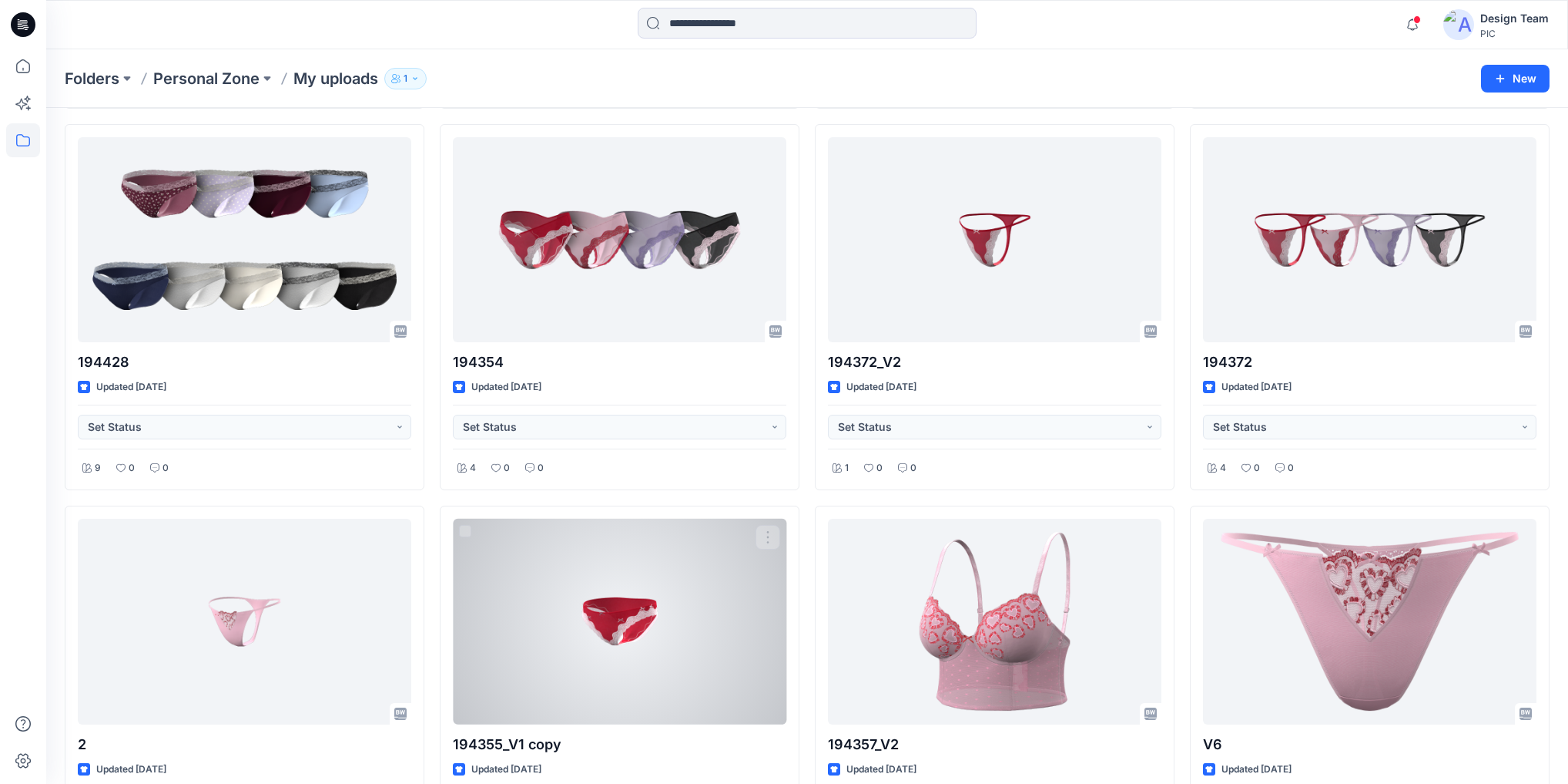
scroll to position [811, 0]
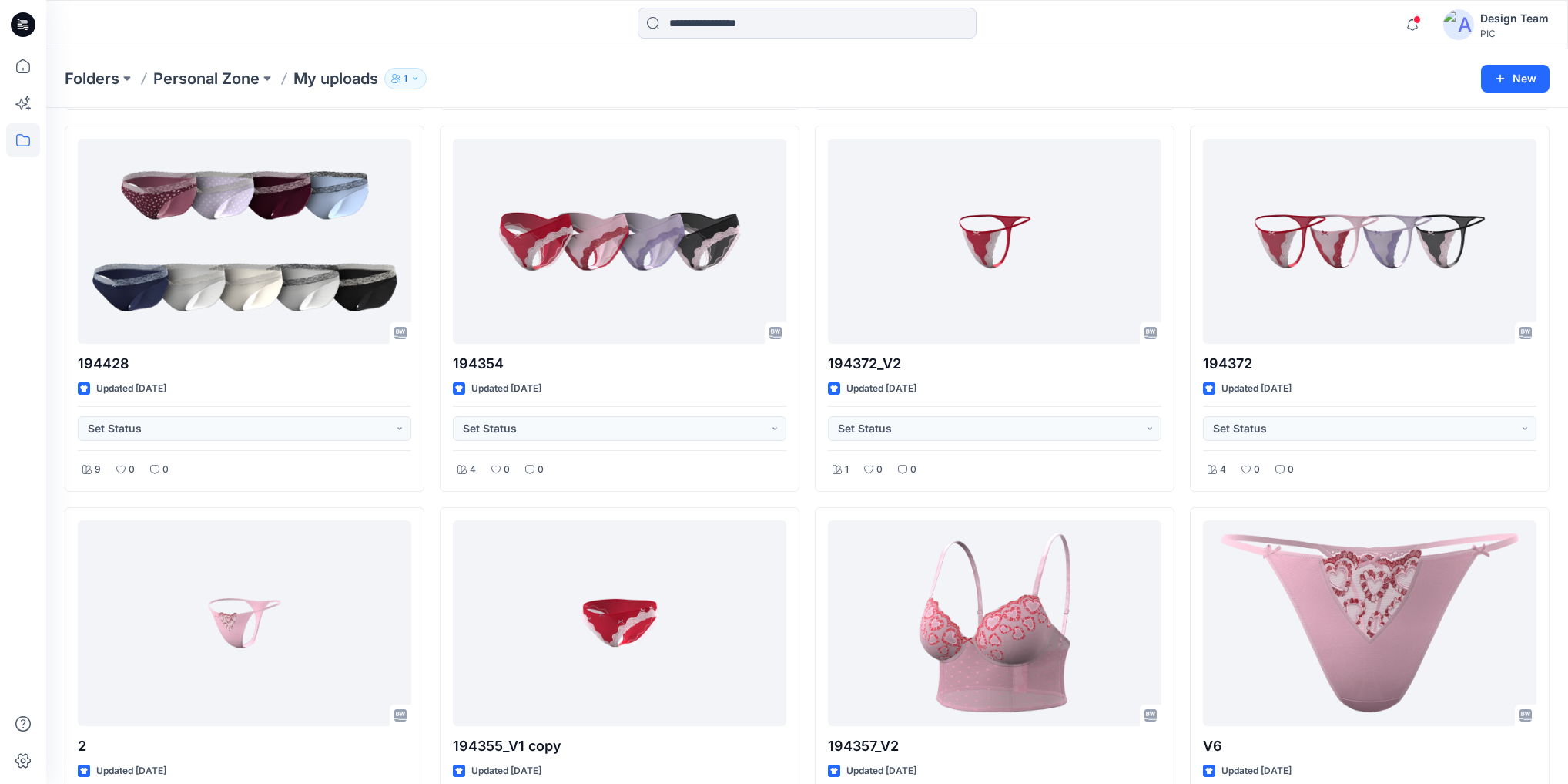
click at [21, 25] on icon at bounding box center [23, 24] width 25 height 25
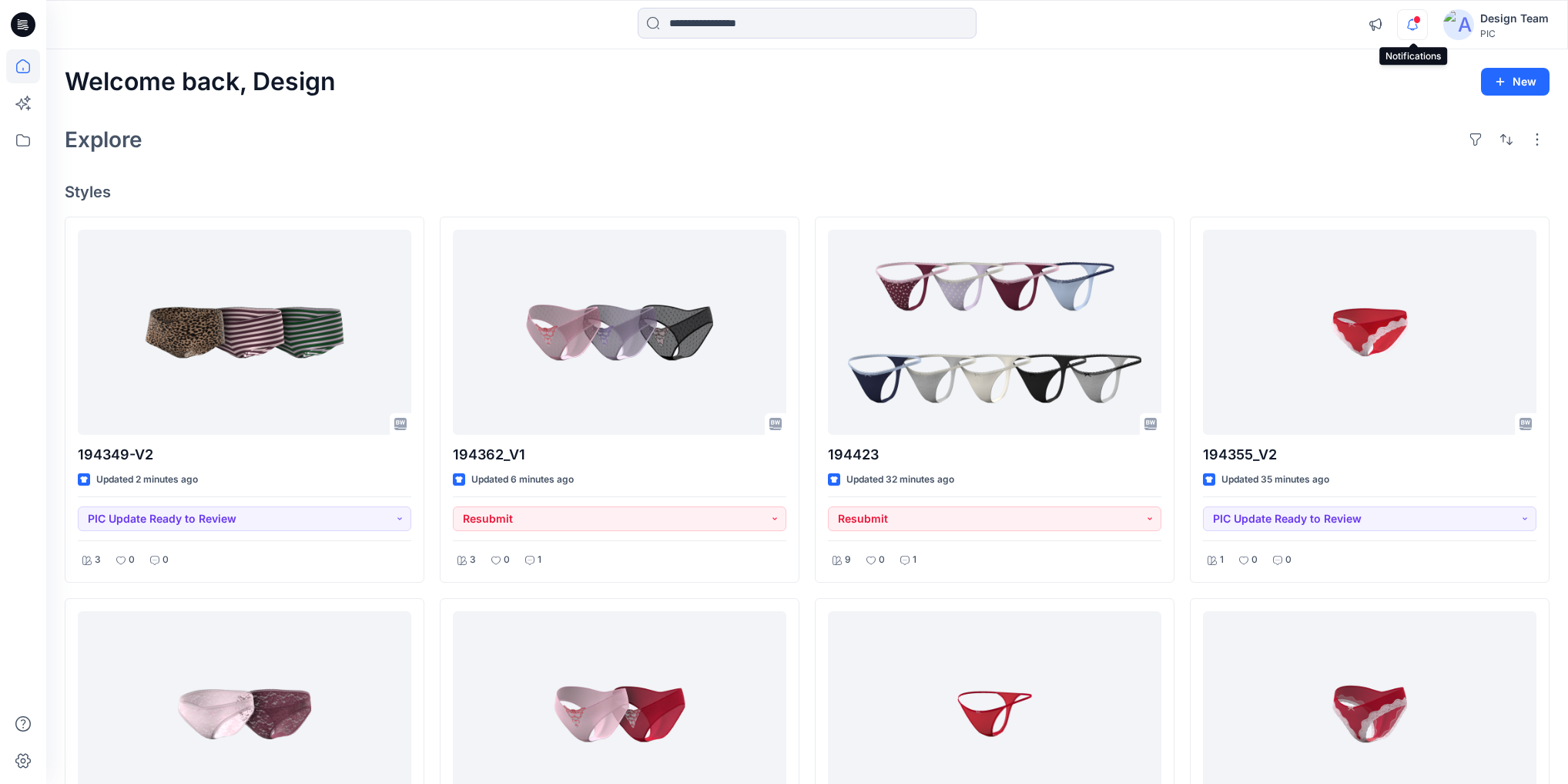
click at [1413, 29] on icon "button" at bounding box center [1411, 30] width 5 height 2
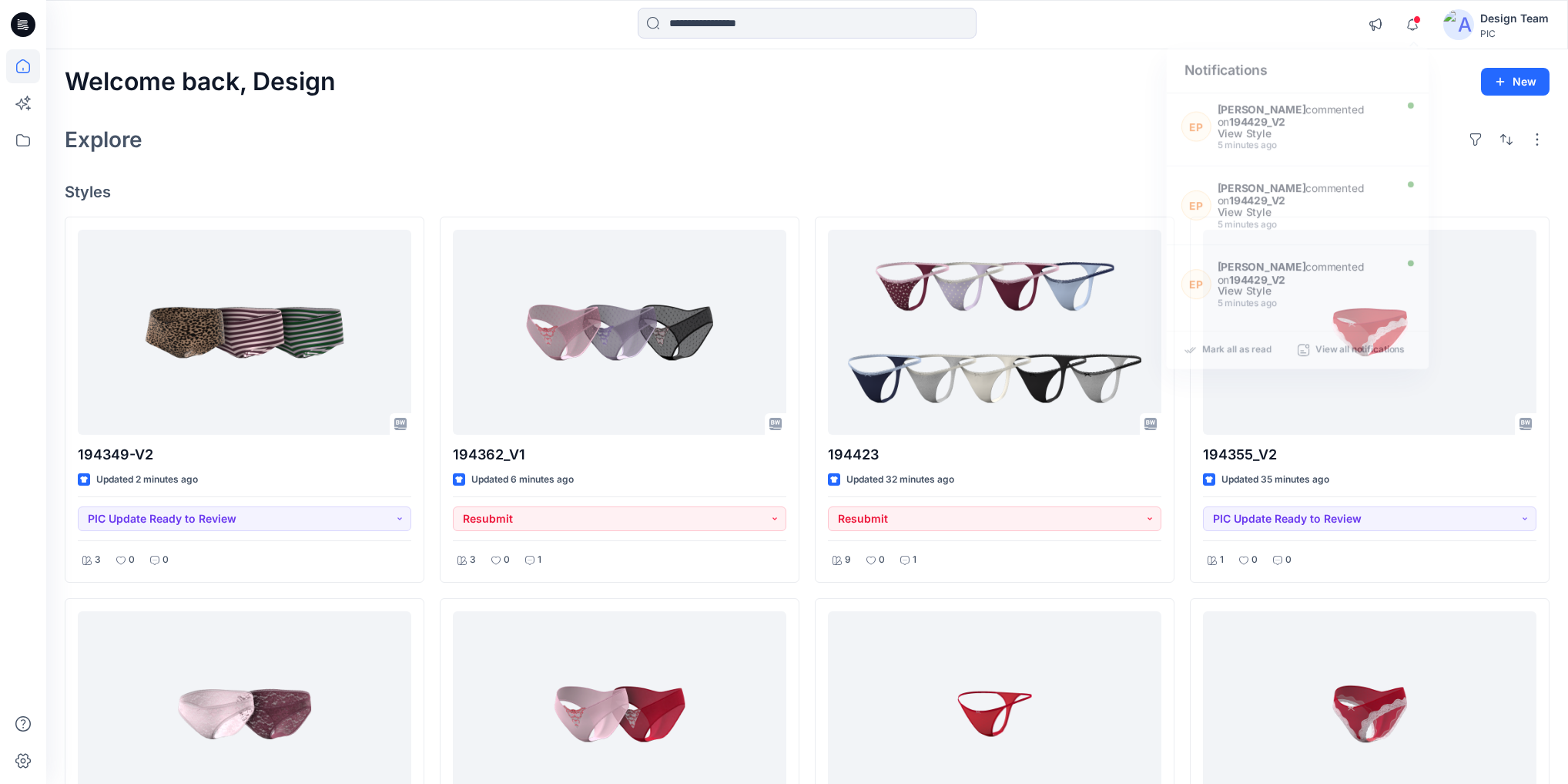
click at [1323, 26] on div "Notifications [PERSON_NAME] [PERSON_NAME] commented on 194429_V2 View Style 5 m…" at bounding box center [806, 25] width 1521 height 34
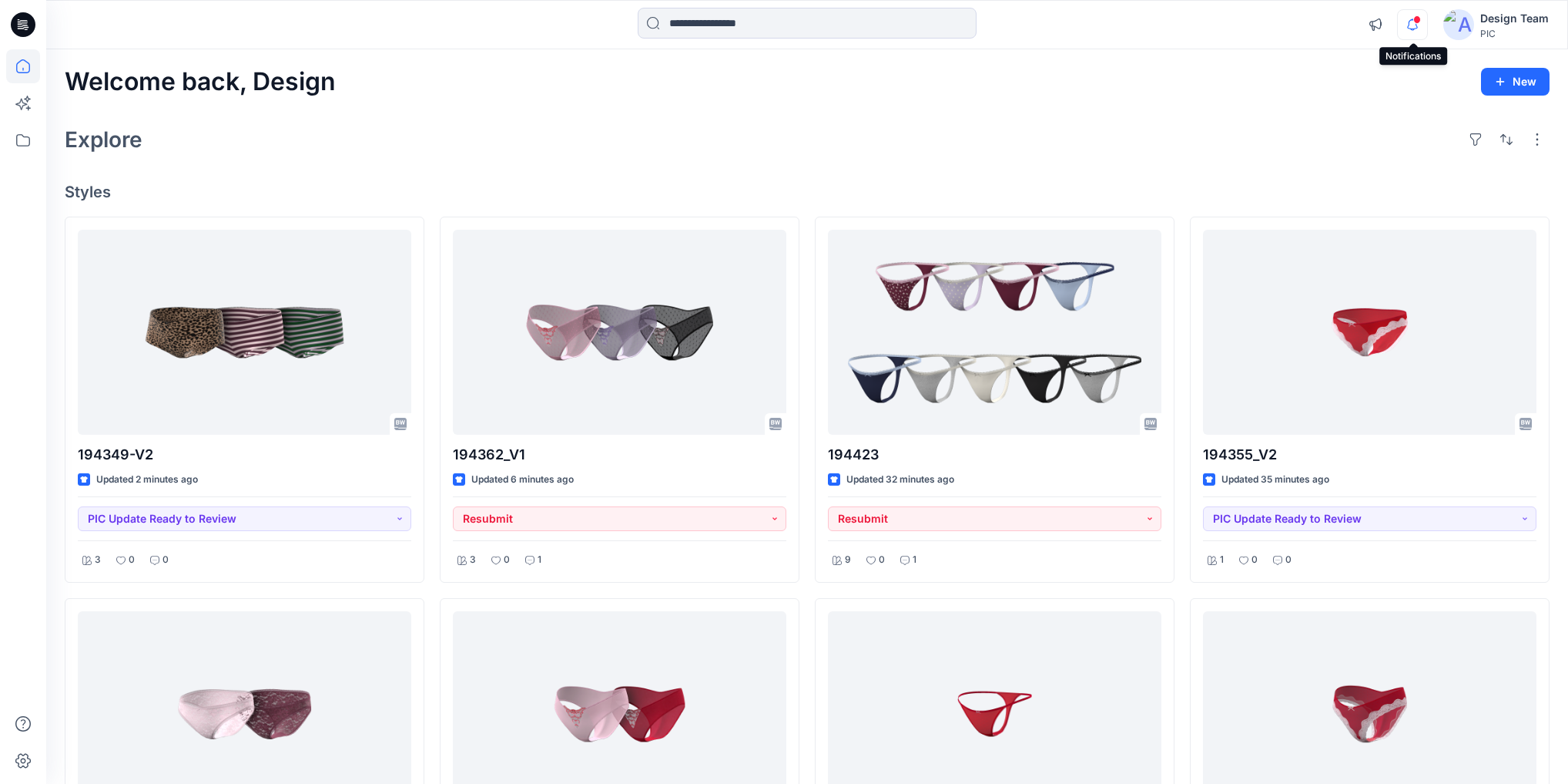
click at [1419, 31] on icon "button" at bounding box center [1411, 24] width 29 height 31
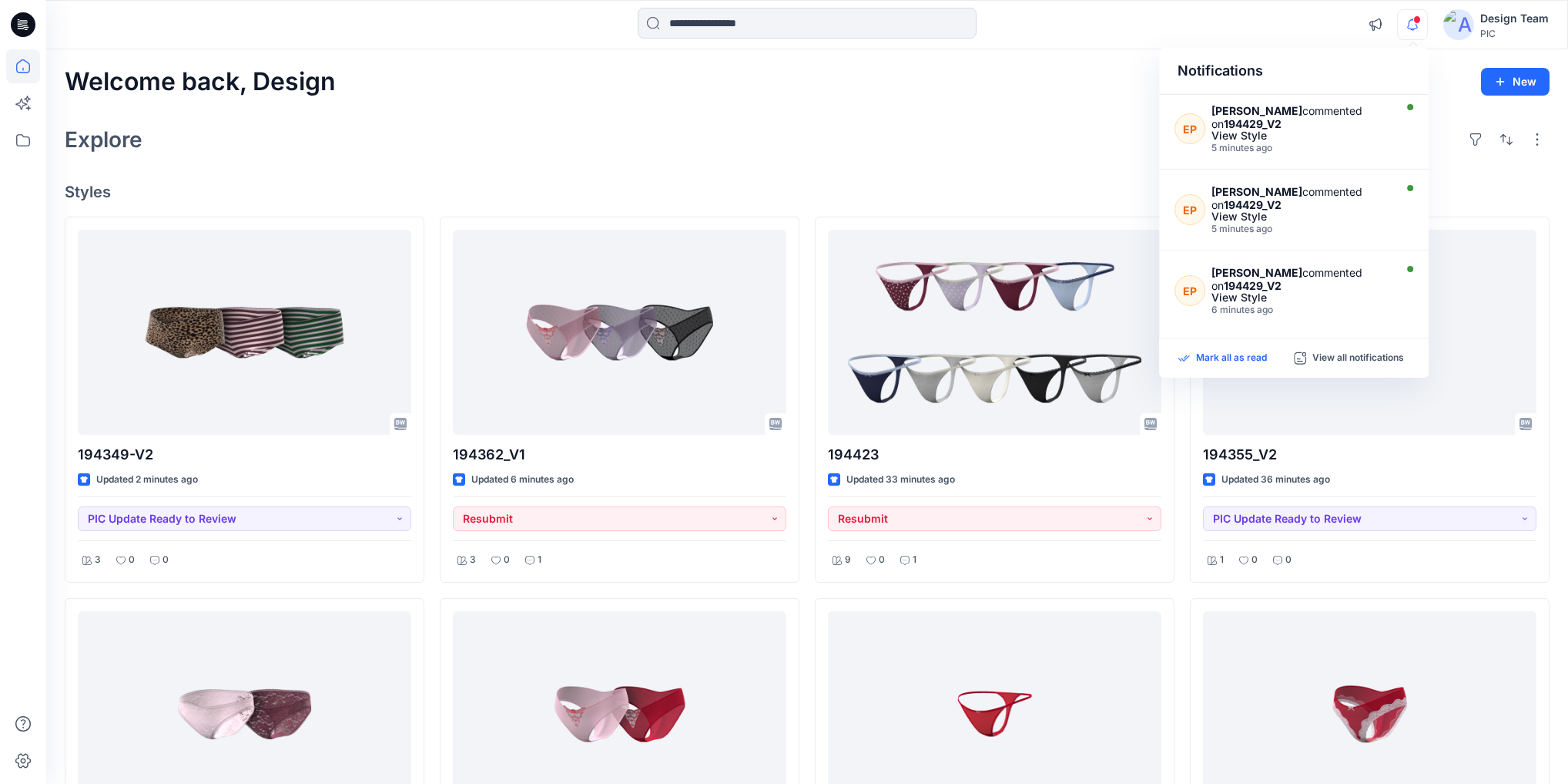
click at [1223, 357] on p "Mark all as read" at bounding box center [1231, 358] width 71 height 14
click at [1041, 102] on div "Welcome back, Design New Explore Styles 194349-V2 Updated 2 minutes ago PIC Upd…" at bounding box center [806, 734] width 1521 height 1371
